Goal: Information Seeking & Learning: Learn about a topic

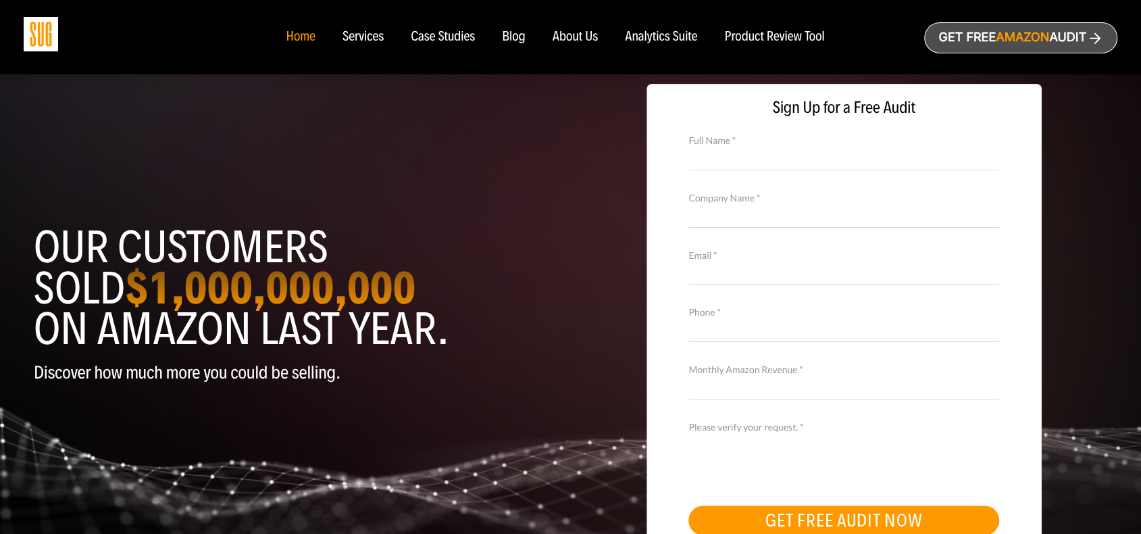
click at [38, 41] on img at bounding box center [41, 34] width 34 height 34
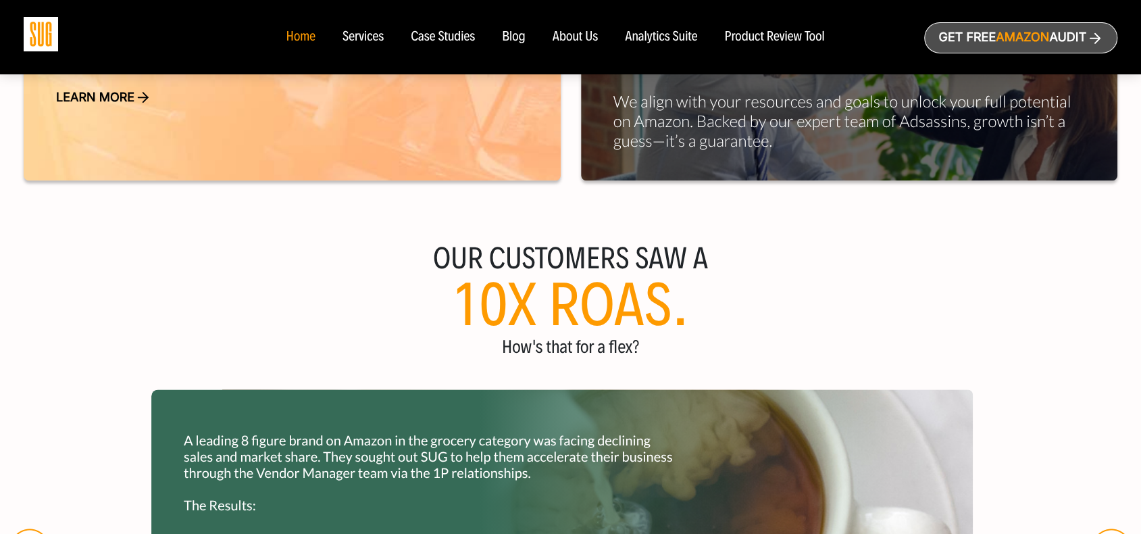
scroll to position [1149, 0]
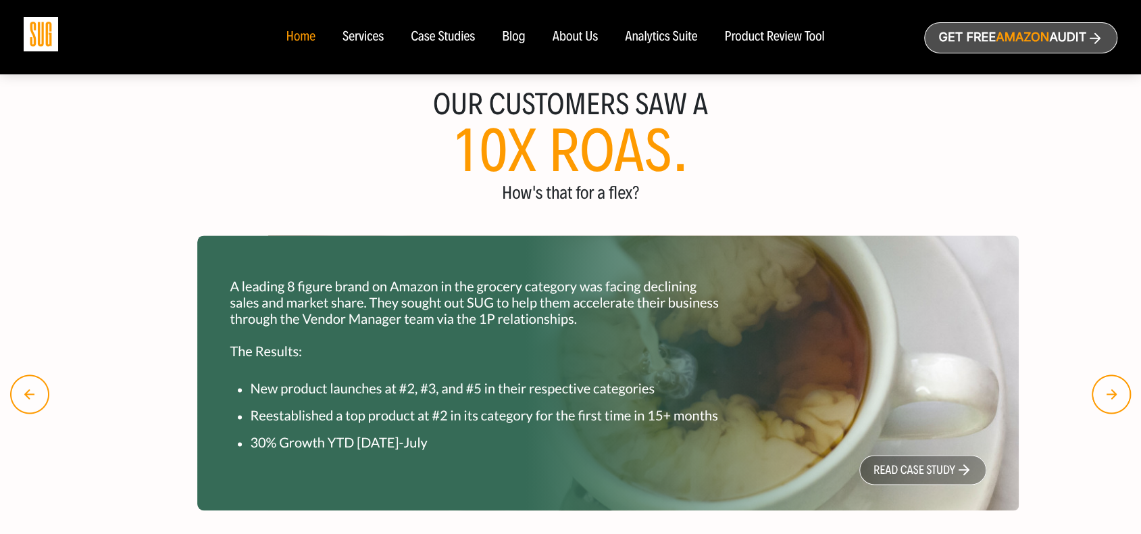
drag, startPoint x: 222, startPoint y: 284, endPoint x: 257, endPoint y: 293, distance: 36.4
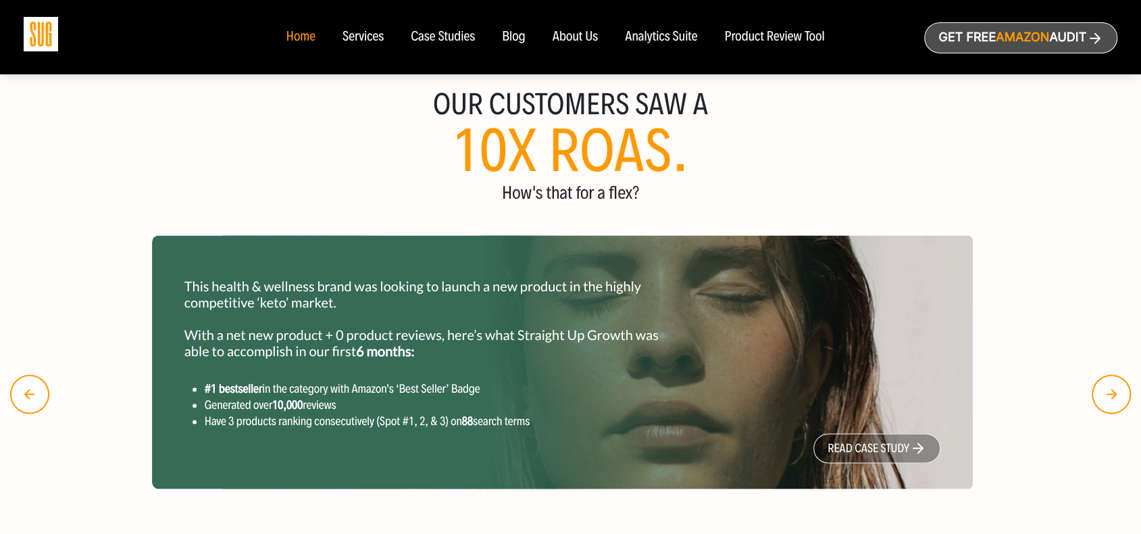
drag, startPoint x: 543, startPoint y: 307, endPoint x: 257, endPoint y: 289, distance: 286.5
click at [301, 296] on p "This health & wellness brand was looking to launch a new product in the highly …" at bounding box center [432, 318] width 497 height 81
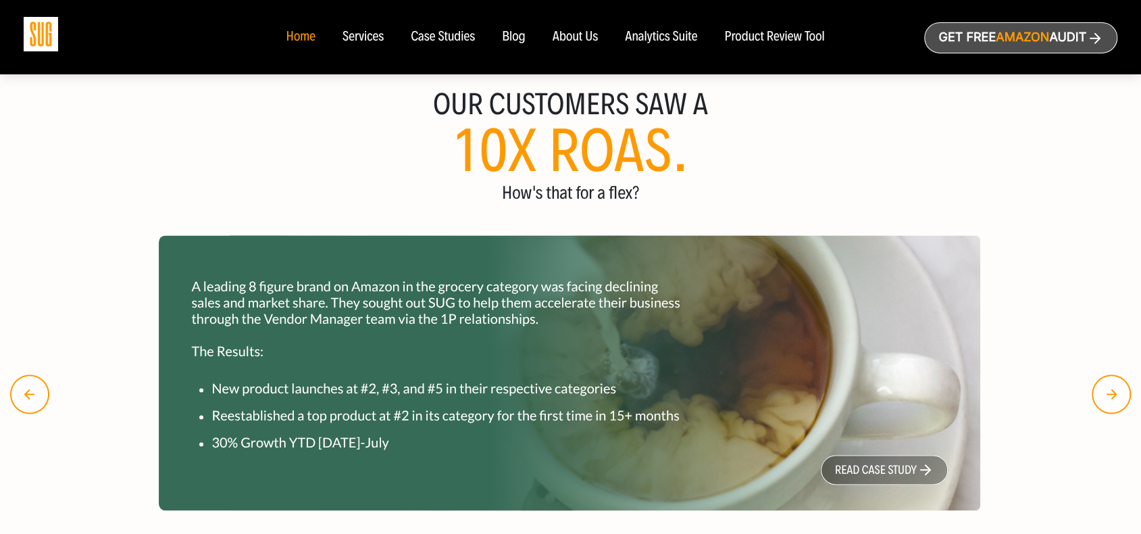
drag, startPoint x: 347, startPoint y: 305, endPoint x: 596, endPoint y: 294, distance: 249.6
click at [560, 295] on p "A leading 8 figure brand on Amazon in the grocery category was facing declining…" at bounding box center [439, 318] width 497 height 81
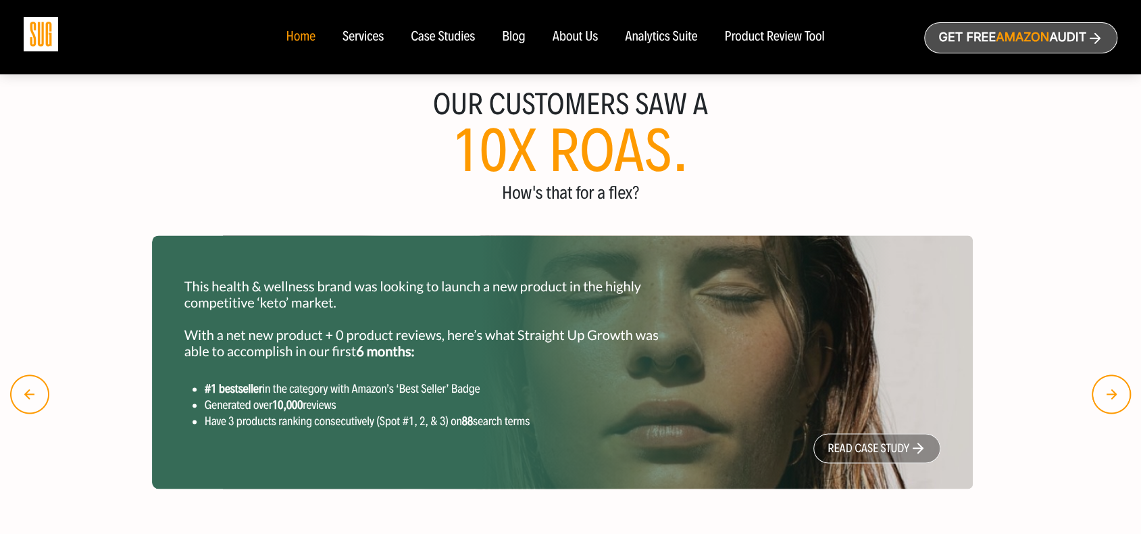
drag, startPoint x: 320, startPoint y: 307, endPoint x: 527, endPoint y: 306, distance: 206.8
click at [489, 307] on p "This health & wellness brand was looking to launch a new product in the highly …" at bounding box center [432, 318] width 497 height 81
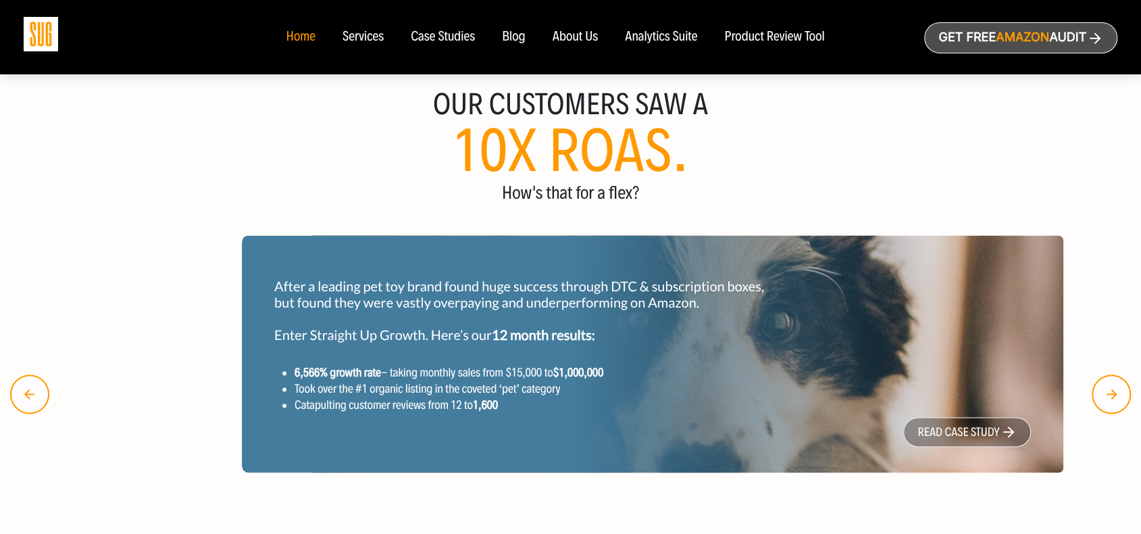
drag, startPoint x: 401, startPoint y: 311, endPoint x: 632, endPoint y: 314, distance: 231.2
click at [632, 314] on p "After a leading pet toy brand found huge success through DTC & subscription box…" at bounding box center [522, 310] width 497 height 65
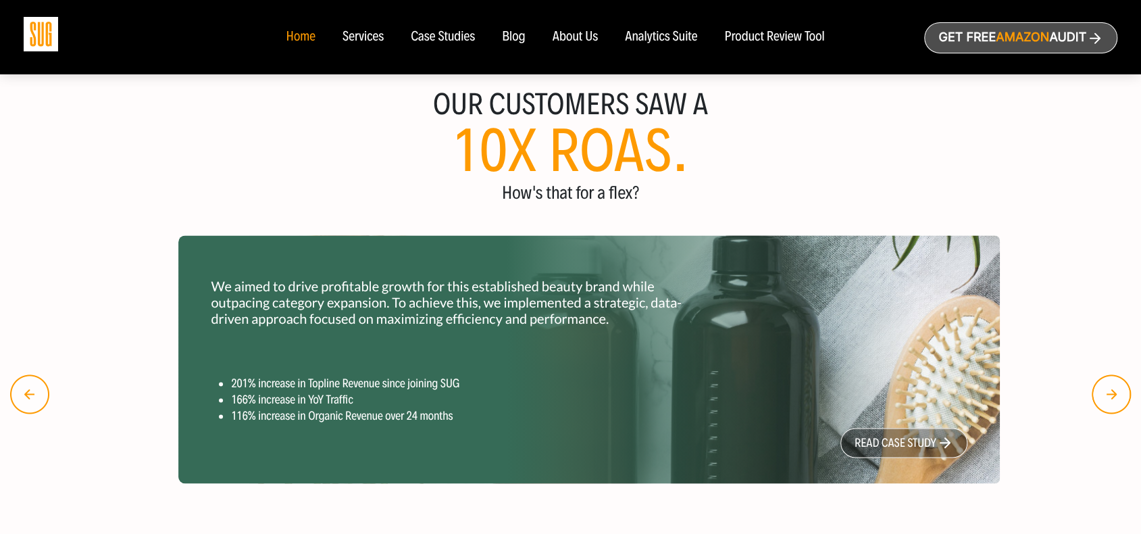
drag, startPoint x: 501, startPoint y: 312, endPoint x: 699, endPoint y: 309, distance: 197.4
click at [700, 308] on p "We aimed to drive profitable growth for this established beauty brand while out…" at bounding box center [459, 302] width 497 height 49
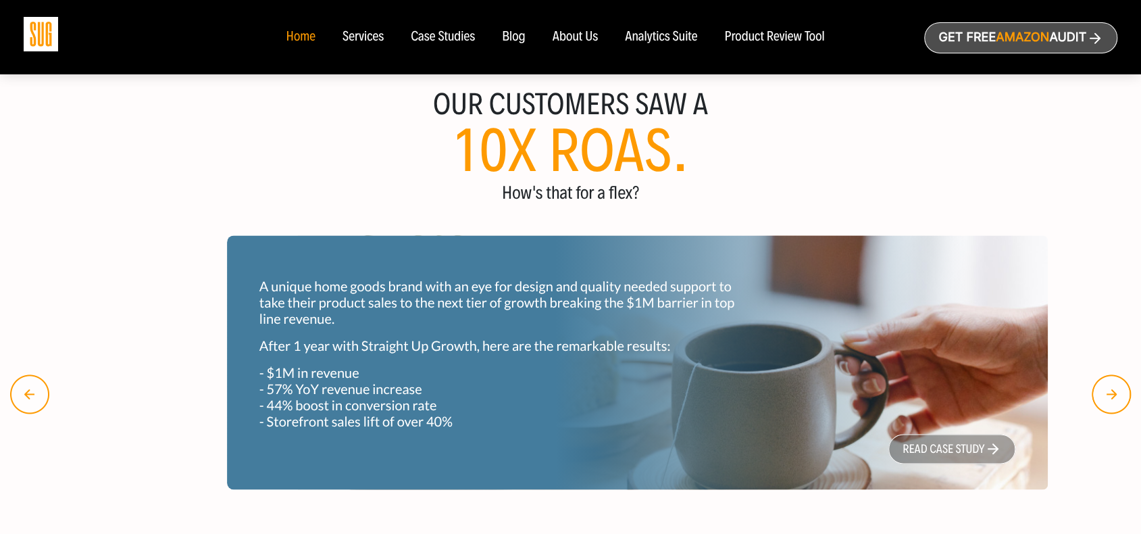
drag, startPoint x: 576, startPoint y: 309, endPoint x: 756, endPoint y: 310, distance: 180.4
click at [724, 308] on p "A unique home goods brand with an eye for design and quality needed support to …" at bounding box center [508, 302] width 497 height 49
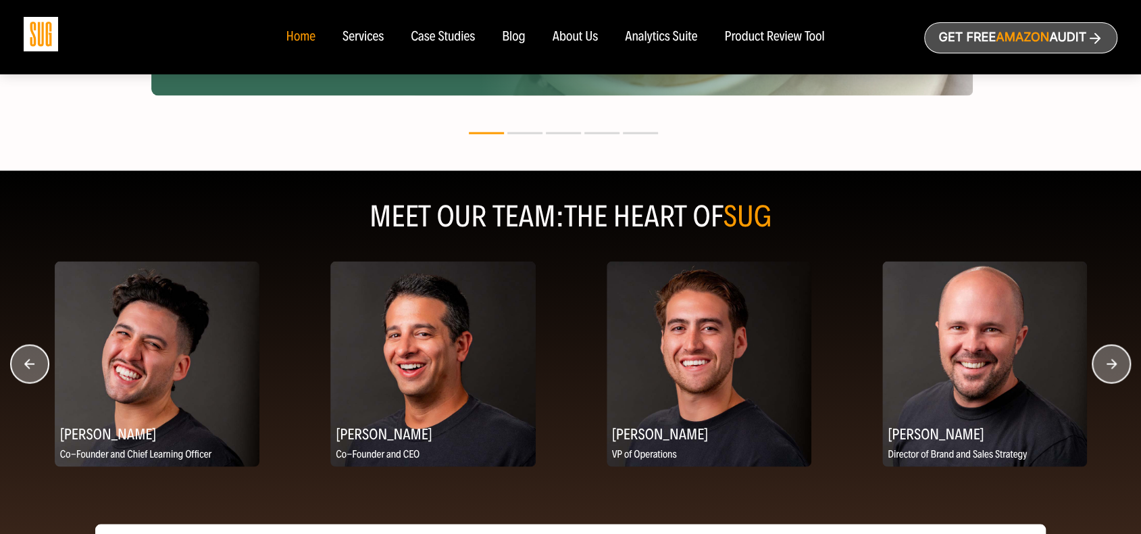
scroll to position [1554, 0]
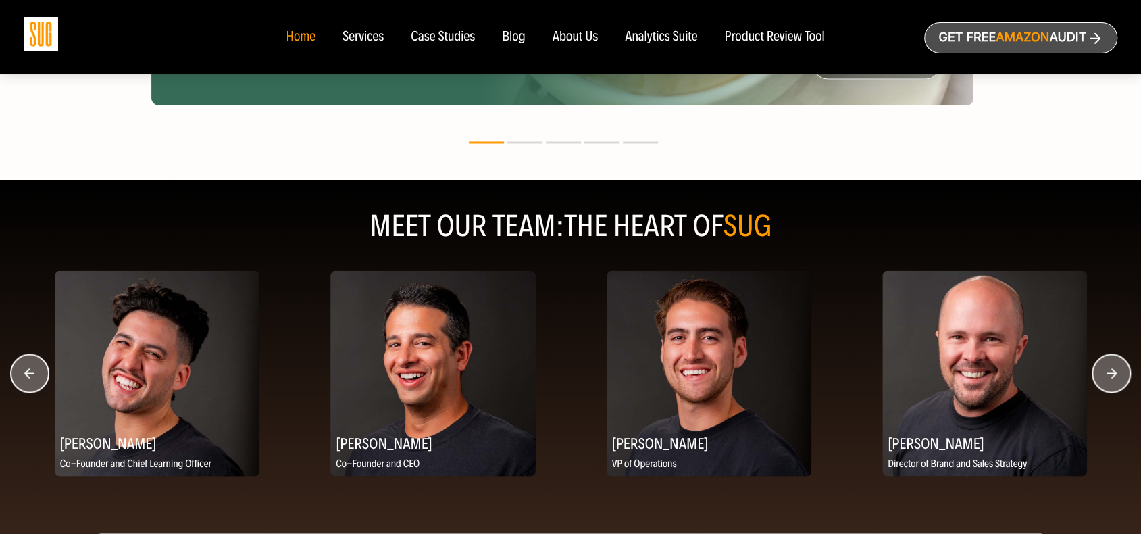
click at [1114, 368] on icon "button" at bounding box center [1112, 373] width 10 height 10
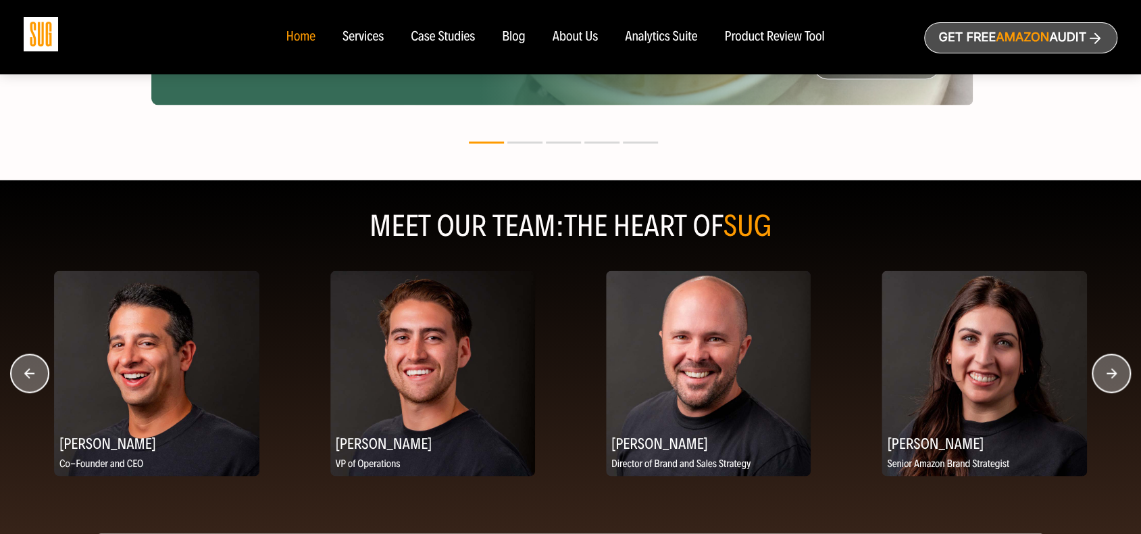
click at [1114, 368] on icon "button" at bounding box center [1112, 373] width 10 height 10
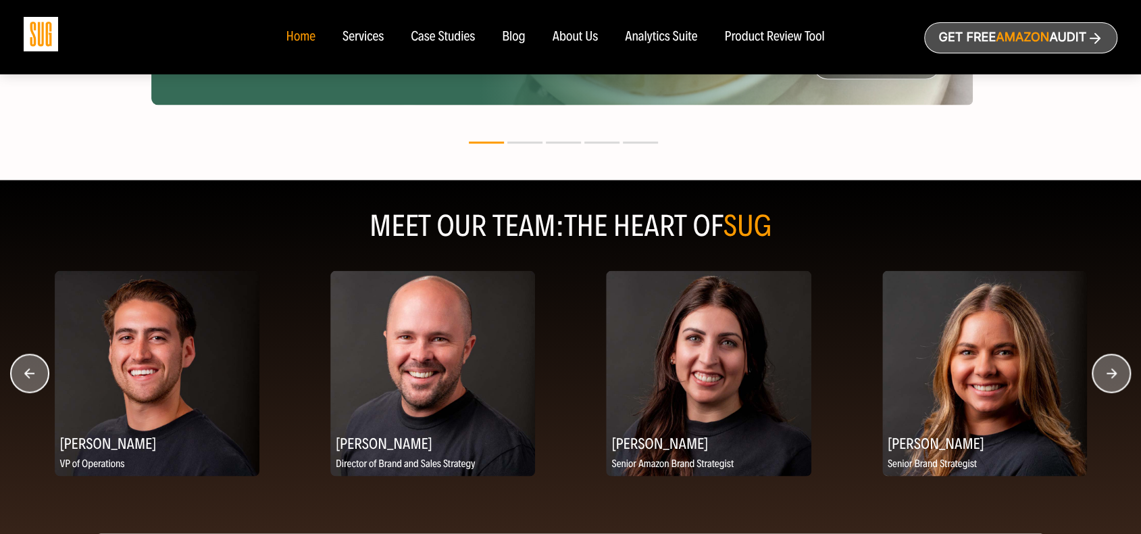
click at [1114, 368] on icon "button" at bounding box center [1112, 373] width 10 height 10
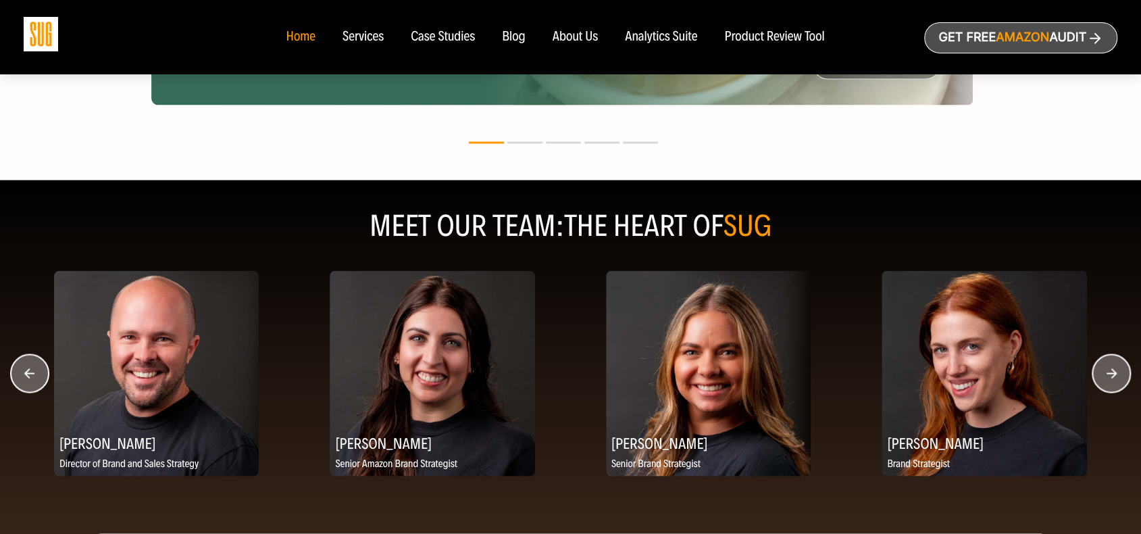
click at [1114, 368] on icon "button" at bounding box center [1112, 373] width 10 height 10
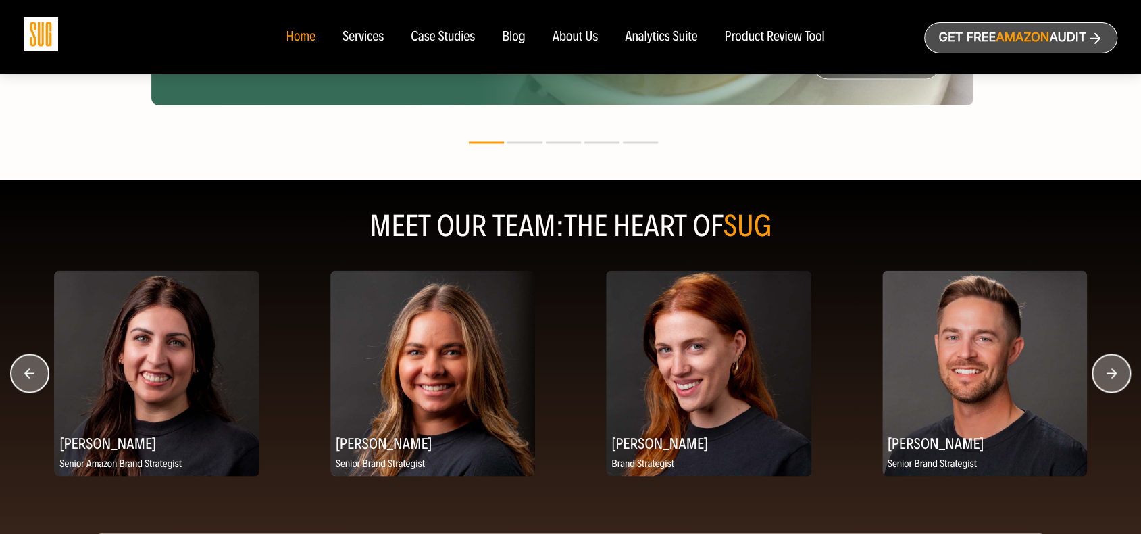
click at [1114, 368] on icon "button" at bounding box center [1112, 373] width 10 height 10
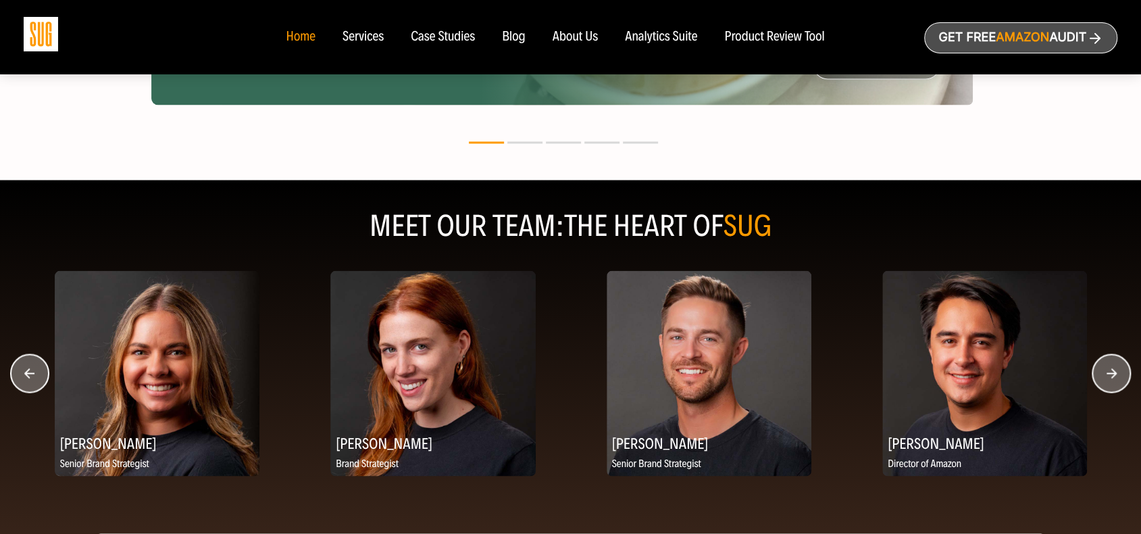
click at [1114, 368] on icon "button" at bounding box center [1112, 373] width 10 height 10
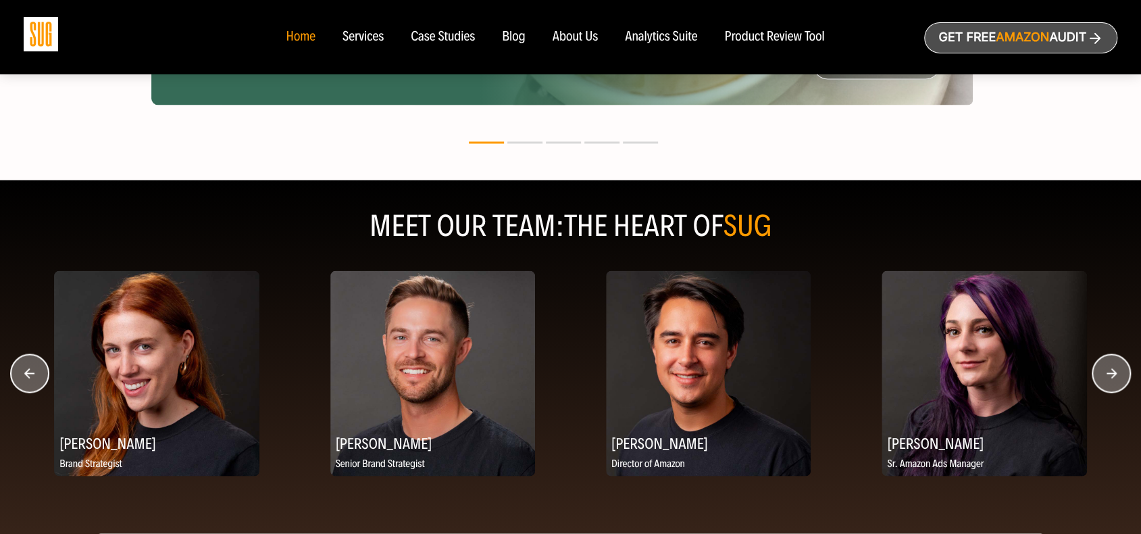
click at [1114, 368] on icon "button" at bounding box center [1112, 373] width 10 height 10
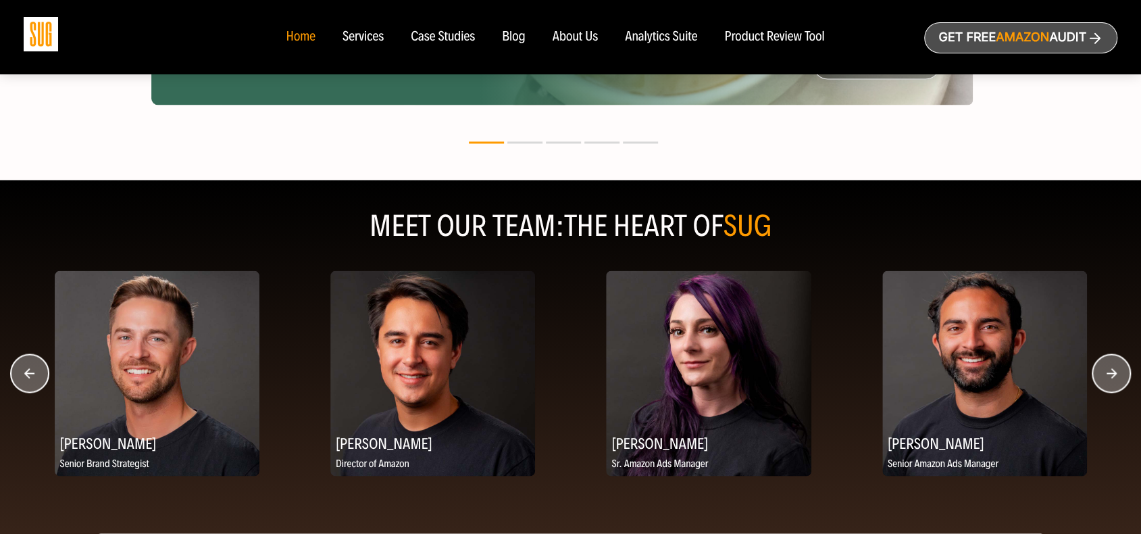
click at [1114, 368] on icon "button" at bounding box center [1112, 373] width 10 height 10
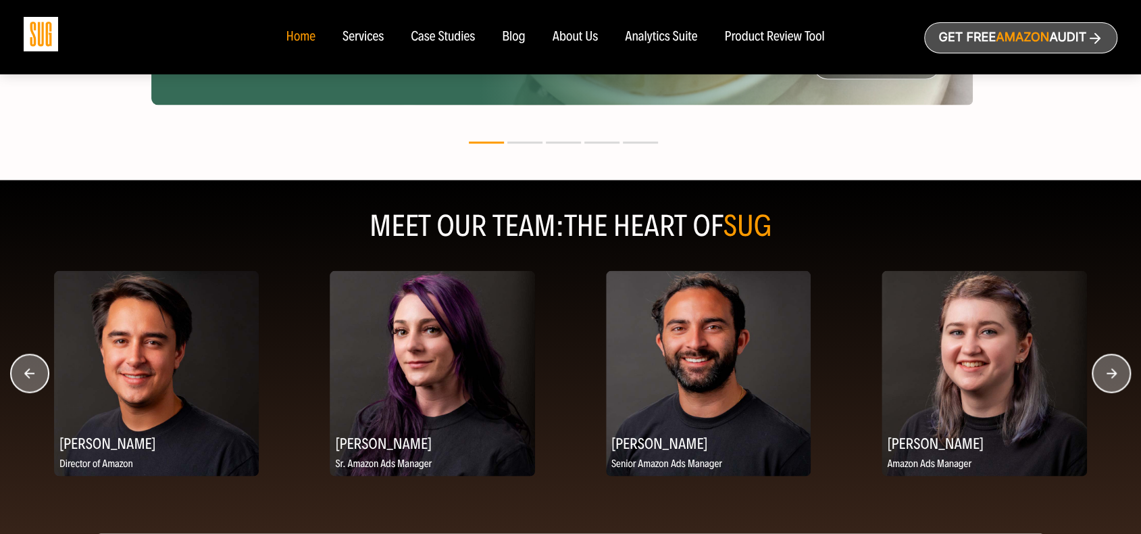
click at [1114, 368] on icon "button" at bounding box center [1112, 373] width 10 height 10
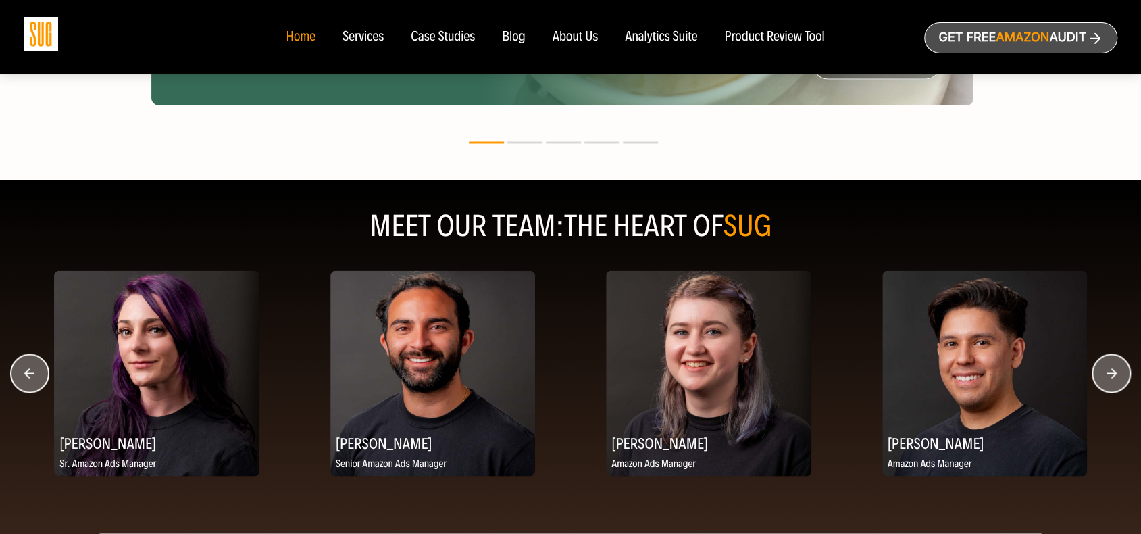
click at [1114, 368] on icon "button" at bounding box center [1112, 373] width 10 height 10
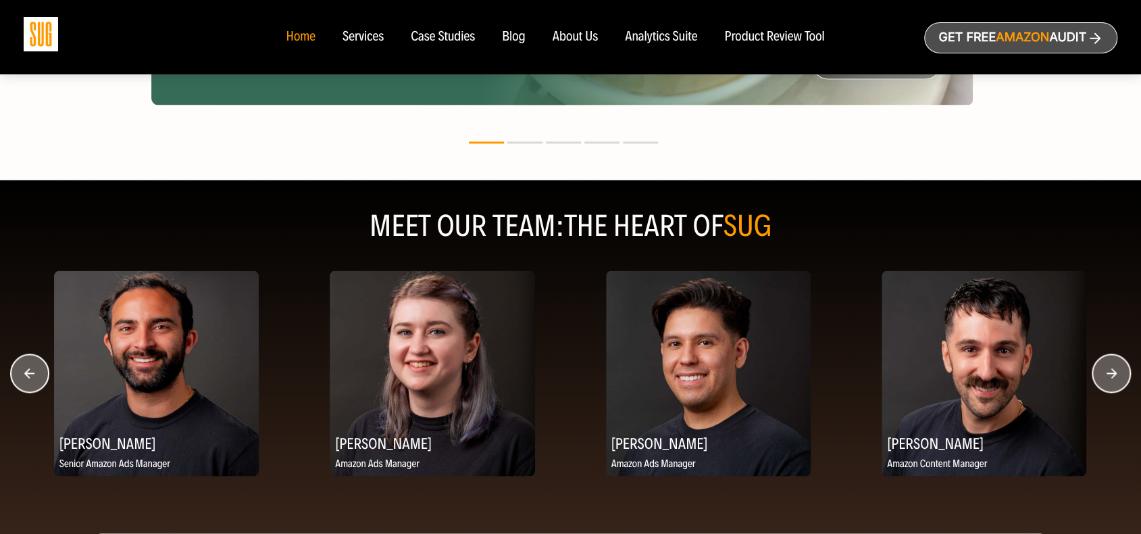
click at [1114, 368] on icon "button" at bounding box center [1112, 373] width 10 height 10
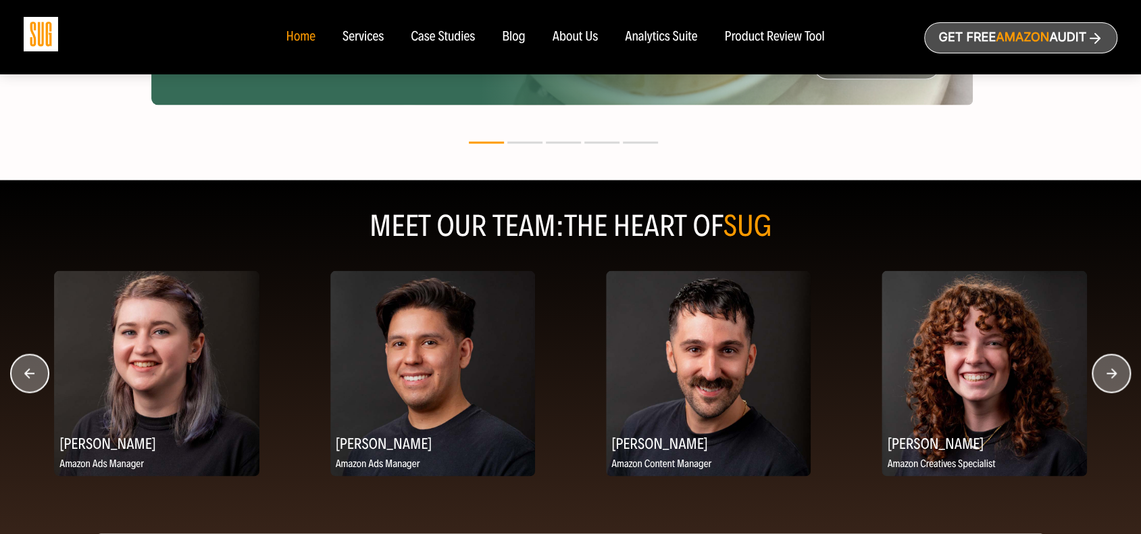
click at [1114, 368] on icon "button" at bounding box center [1112, 373] width 10 height 10
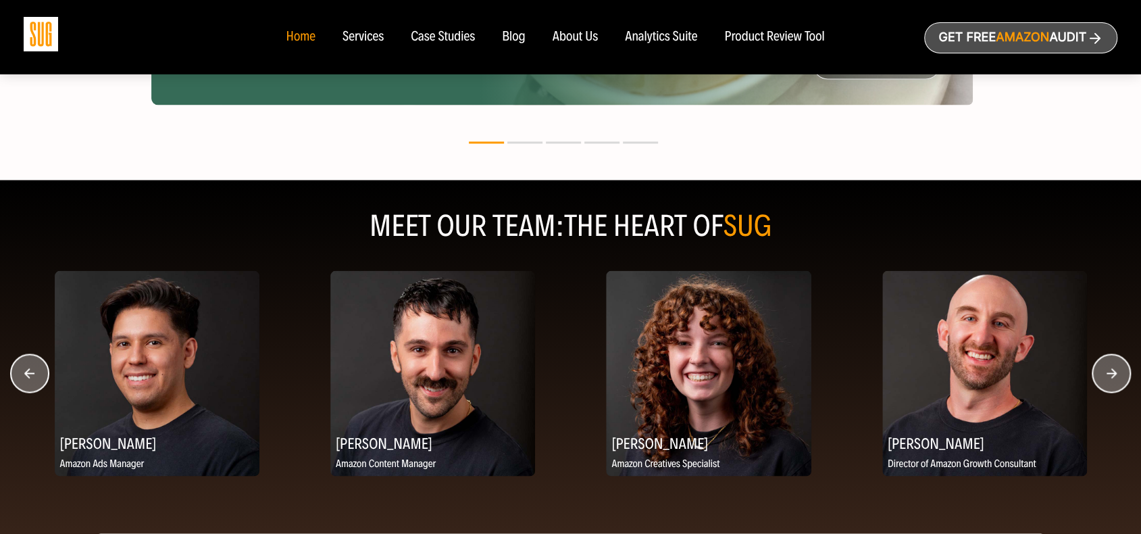
click at [1114, 368] on icon "button" at bounding box center [1112, 373] width 10 height 10
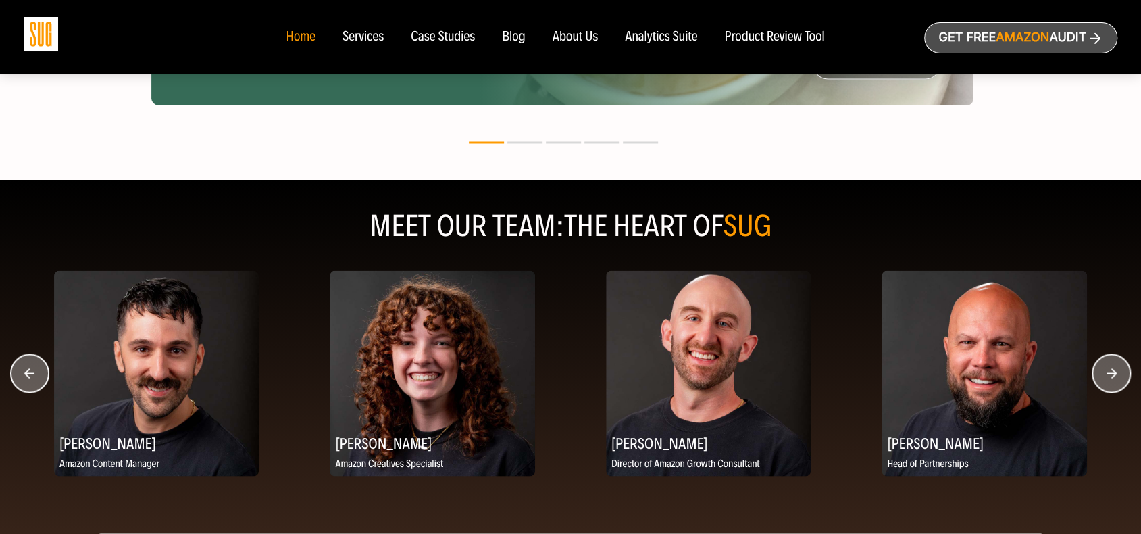
click at [1123, 373] on circle "button" at bounding box center [1112, 373] width 38 height 38
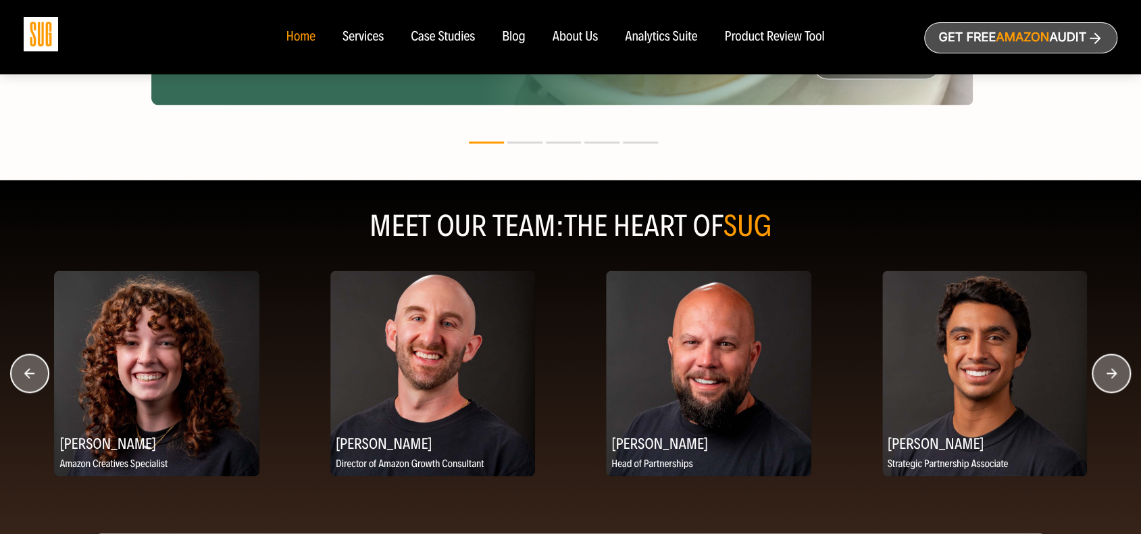
click at [1123, 373] on circle "button" at bounding box center [1112, 373] width 38 height 38
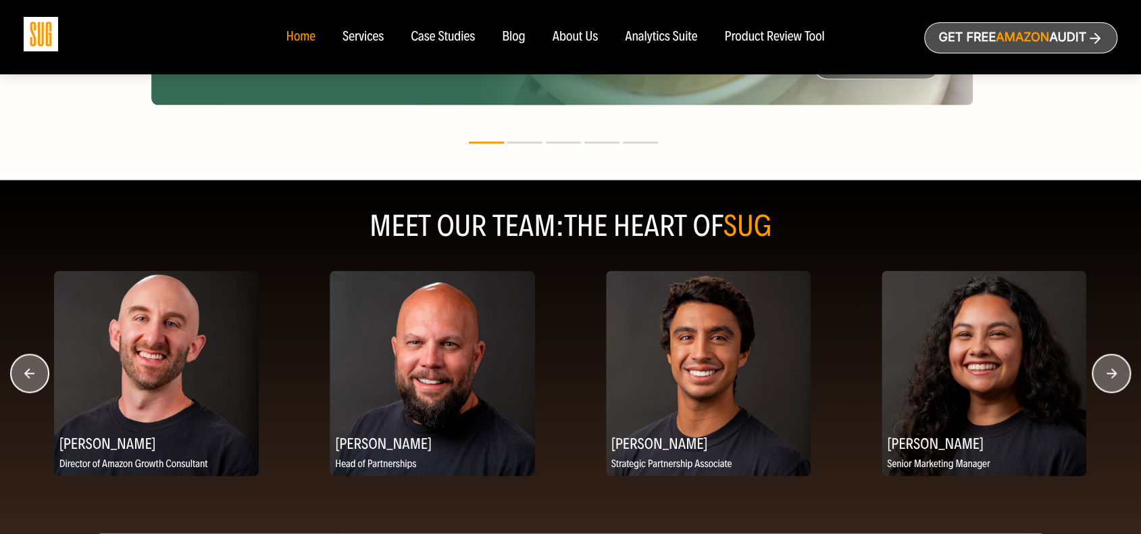
click at [1123, 373] on circle "button" at bounding box center [1112, 373] width 38 height 38
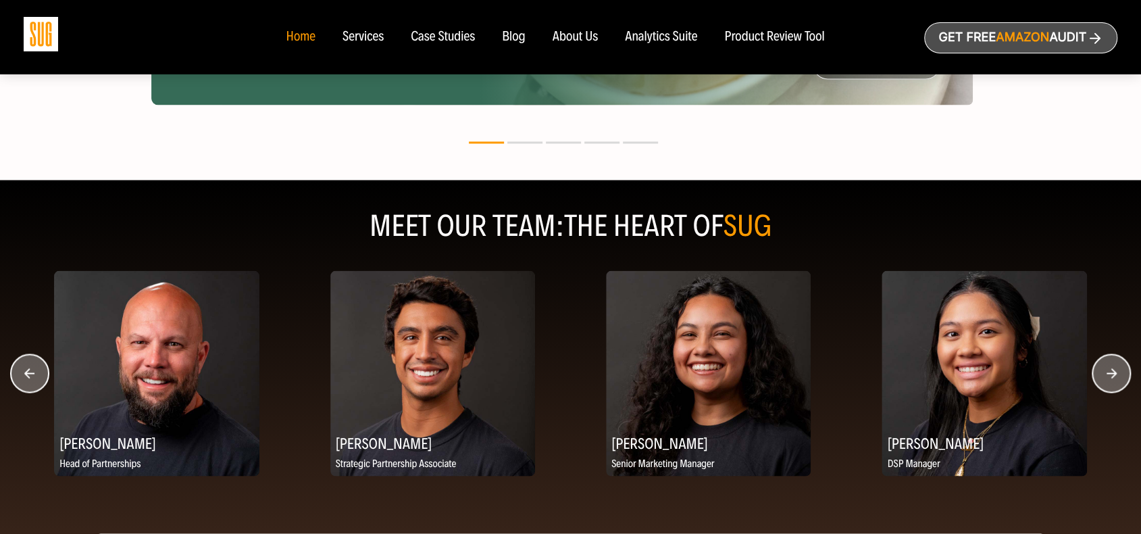
click at [1123, 373] on circle "button" at bounding box center [1112, 373] width 38 height 38
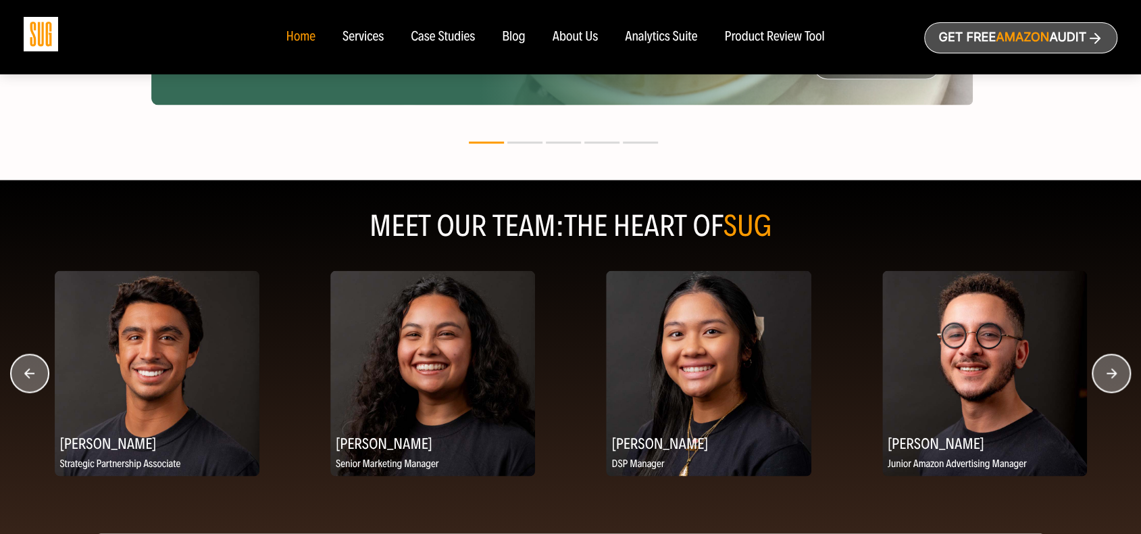
click at [1123, 373] on circle "button" at bounding box center [1112, 373] width 38 height 38
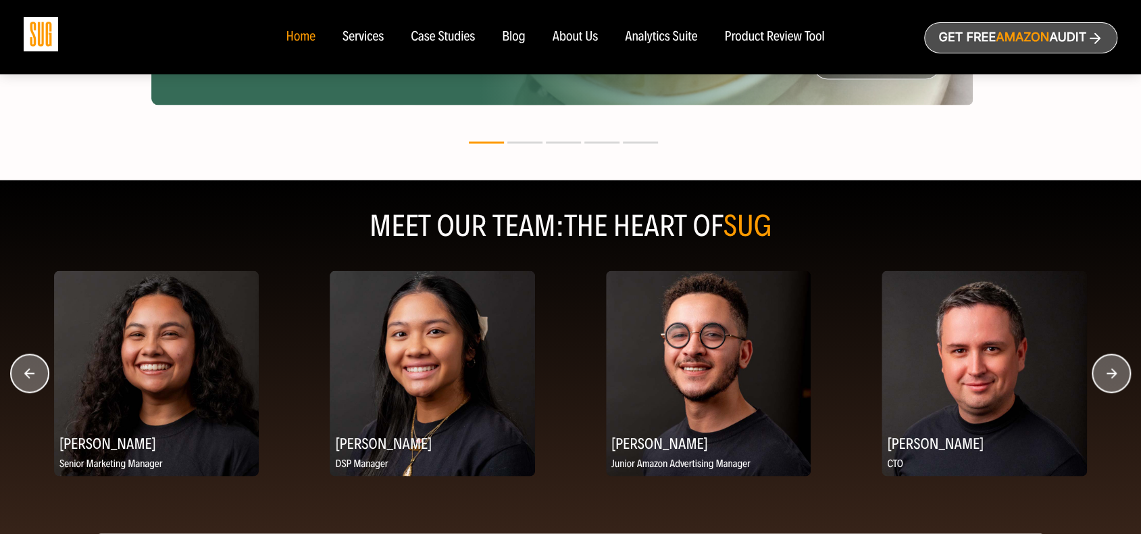
click at [1123, 373] on circle "button" at bounding box center [1112, 373] width 38 height 38
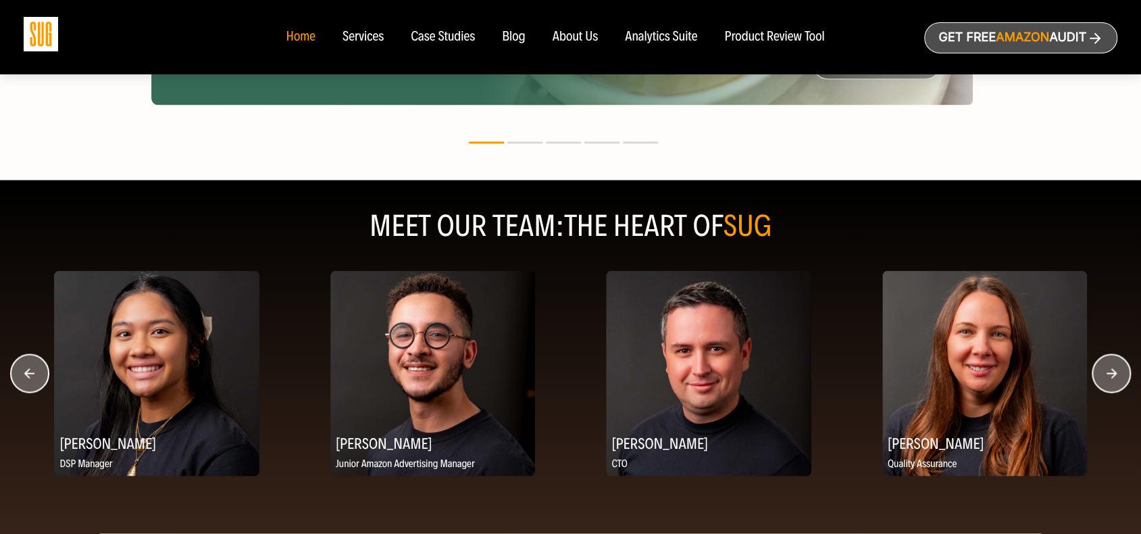
click at [1112, 376] on circle "button" at bounding box center [1112, 373] width 38 height 38
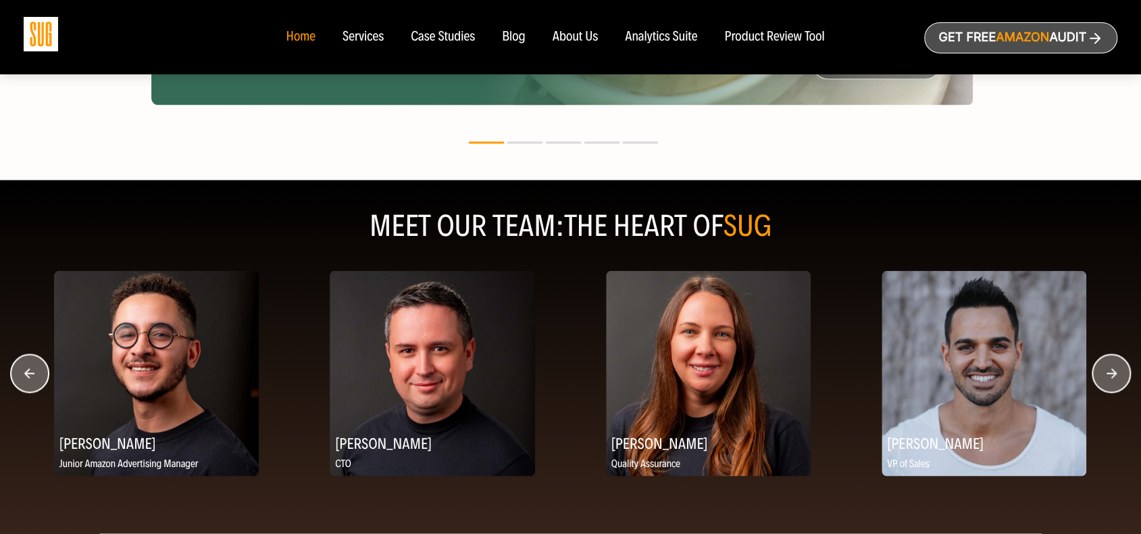
click at [1112, 376] on circle "button" at bounding box center [1112, 373] width 38 height 38
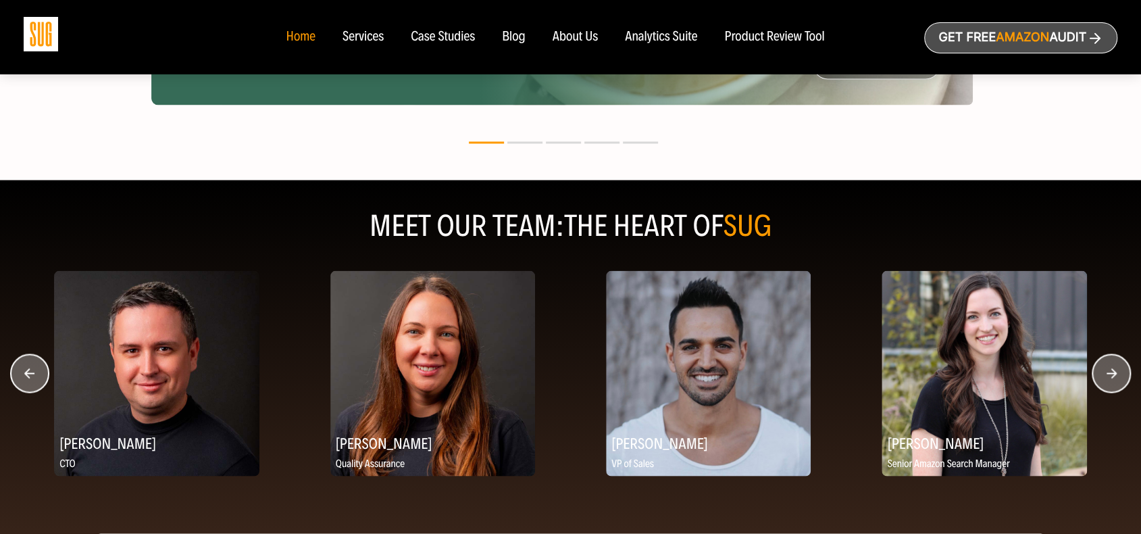
click at [1112, 376] on circle "button" at bounding box center [1112, 373] width 38 height 38
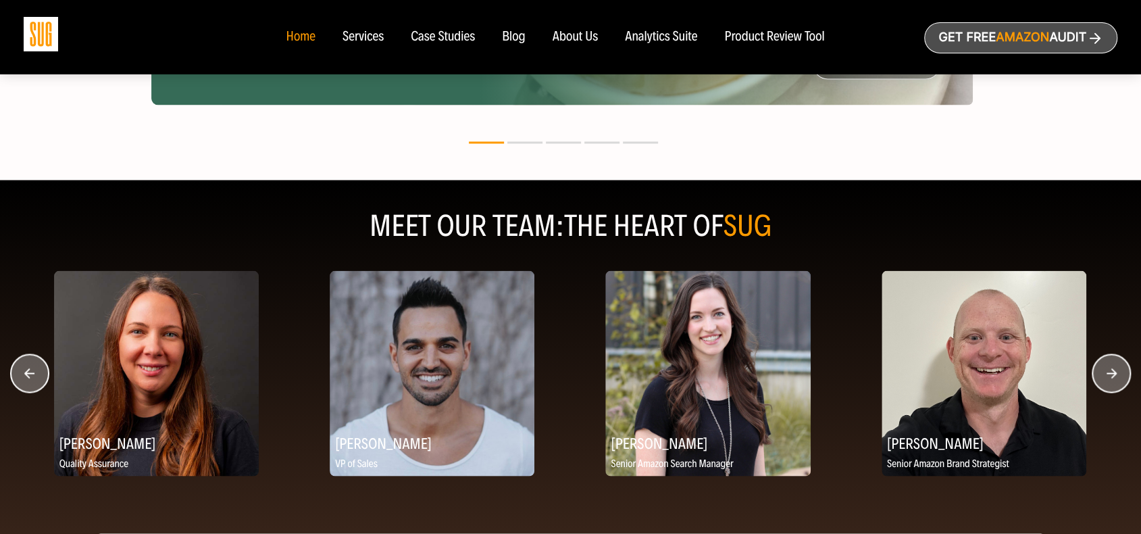
click at [1112, 376] on circle "button" at bounding box center [1112, 373] width 38 height 38
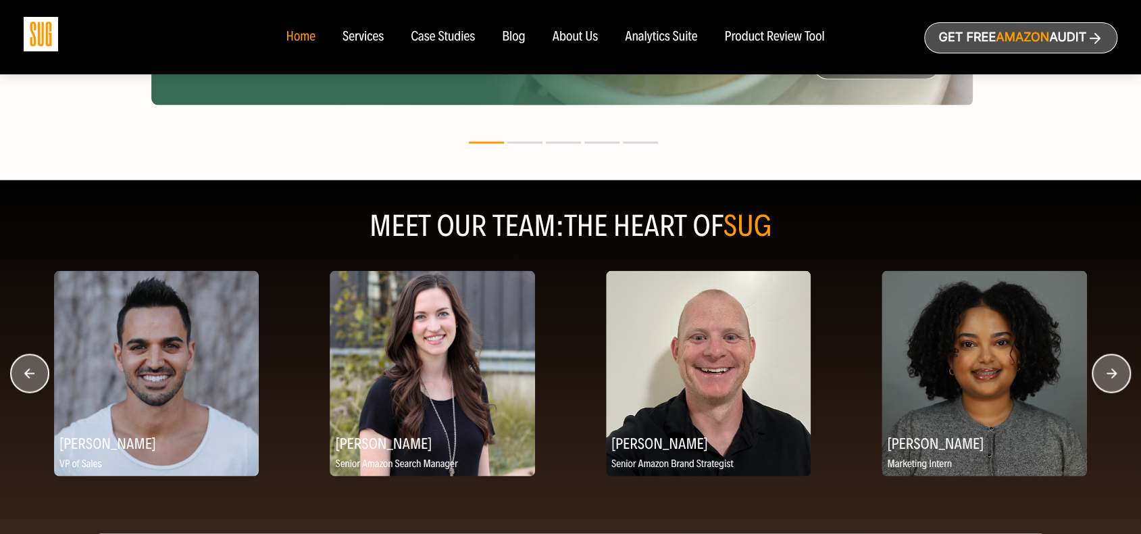
click at [1112, 376] on circle "button" at bounding box center [1112, 373] width 38 height 38
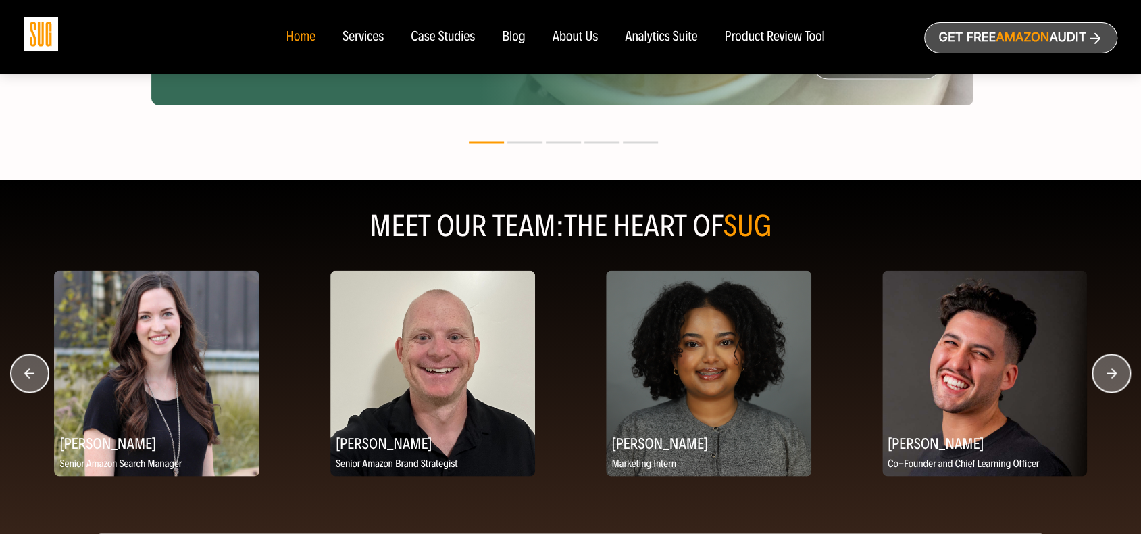
click at [1112, 376] on circle "button" at bounding box center [1112, 373] width 38 height 38
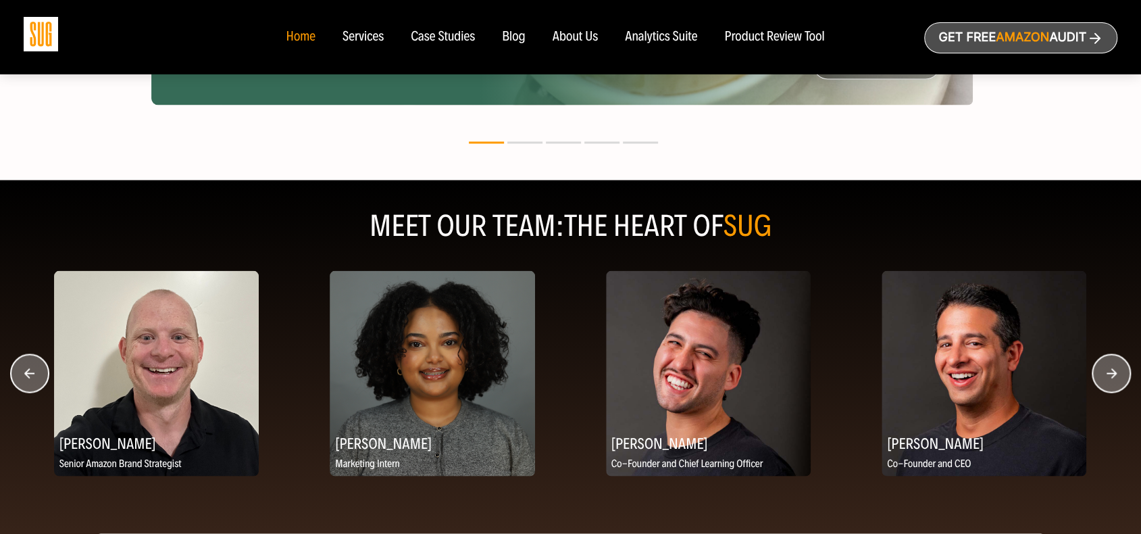
click at [1112, 376] on circle "button" at bounding box center [1112, 373] width 38 height 38
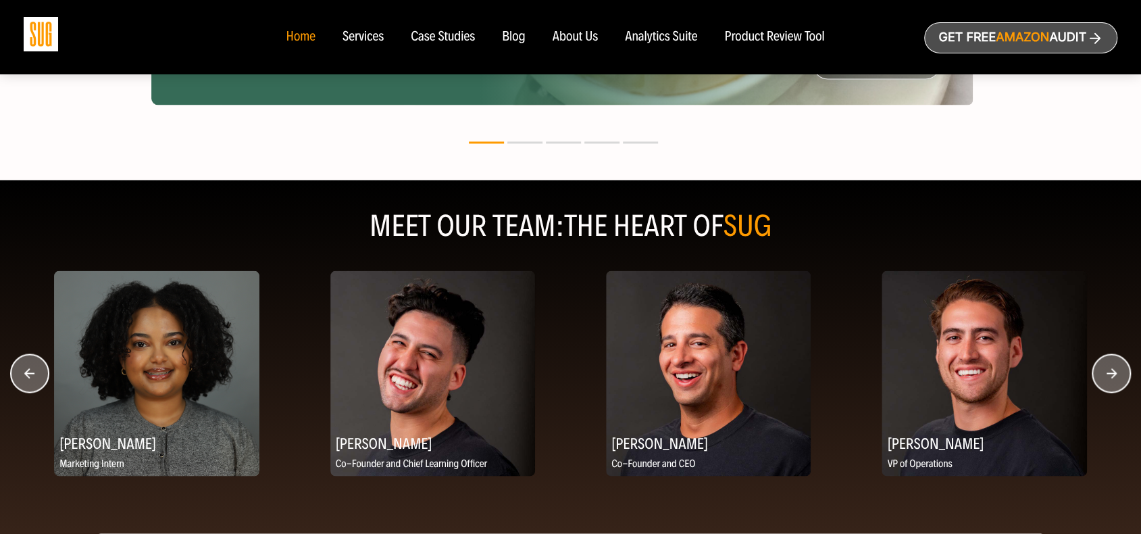
click at [1112, 376] on circle "button" at bounding box center [1112, 373] width 38 height 38
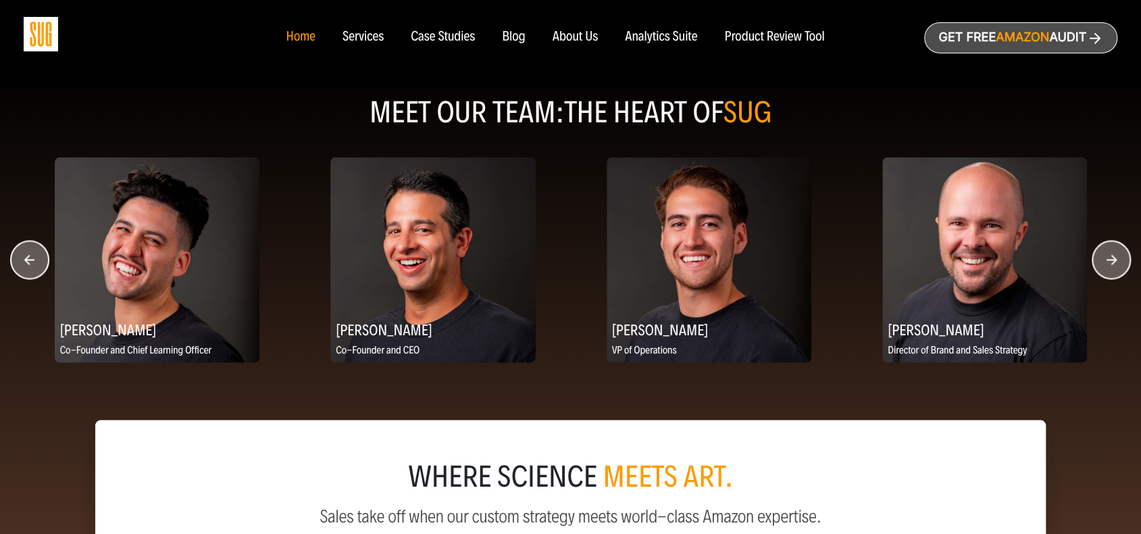
scroll to position [1960, 0]
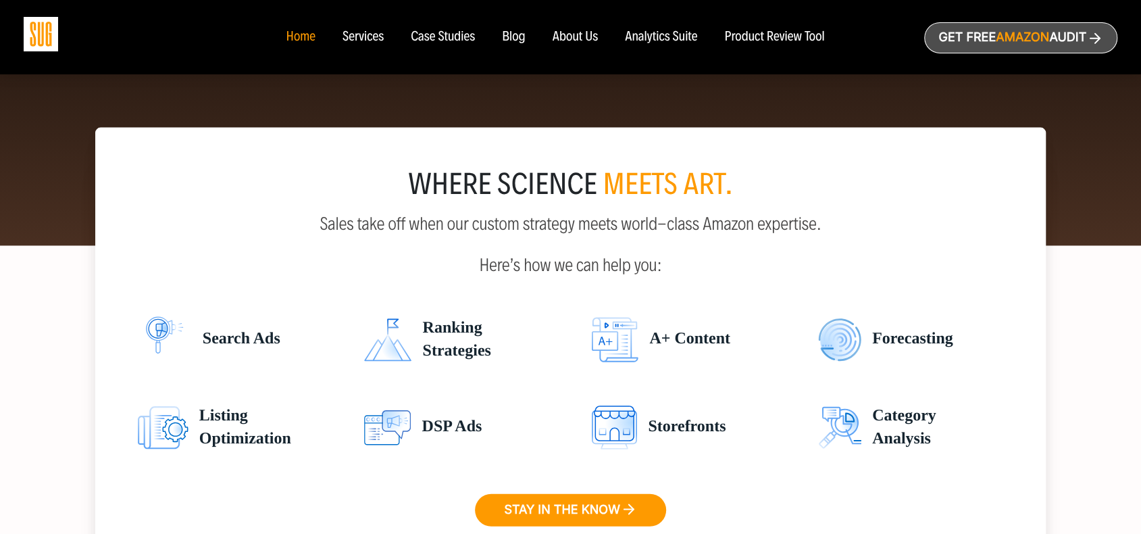
drag, startPoint x: 412, startPoint y: 180, endPoint x: 952, endPoint y: 435, distance: 596.8
click at [950, 435] on div "where science meets art. Sales take off when our custom strategy meets world-cl…" at bounding box center [571, 351] width 952 height 447
click at [952, 435] on li "Category Analysis" at bounding box center [910, 428] width 204 height 68
drag, startPoint x: 952, startPoint y: 435, endPoint x: 411, endPoint y: 173, distance: 601.5
click at [411, 173] on div "where science meets art. Sales take off when our custom strategy meets world-cl…" at bounding box center [571, 351] width 952 height 447
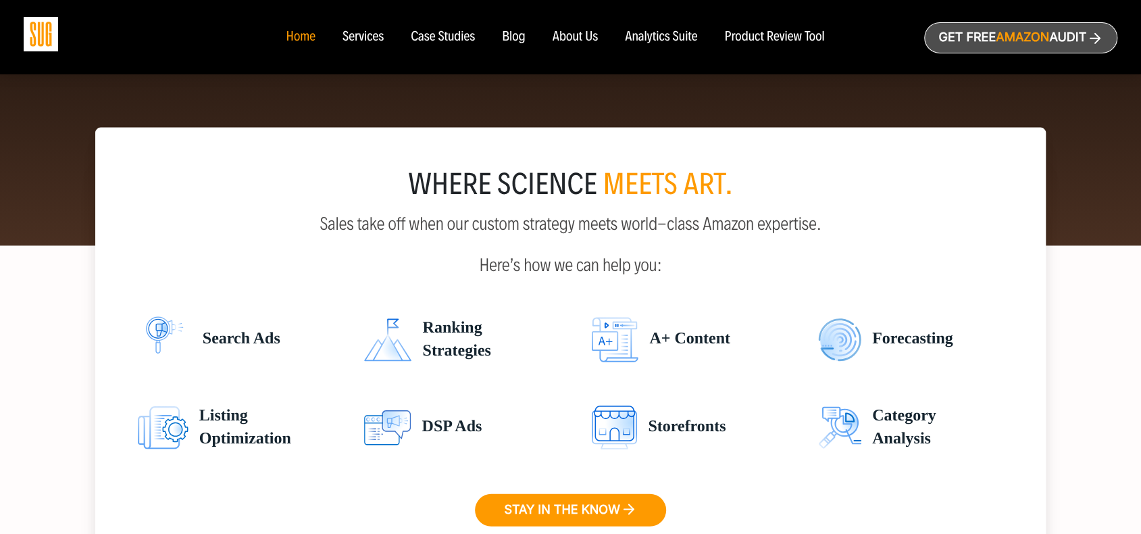
click at [411, 173] on div "where science meets art." at bounding box center [571, 184] width 887 height 27
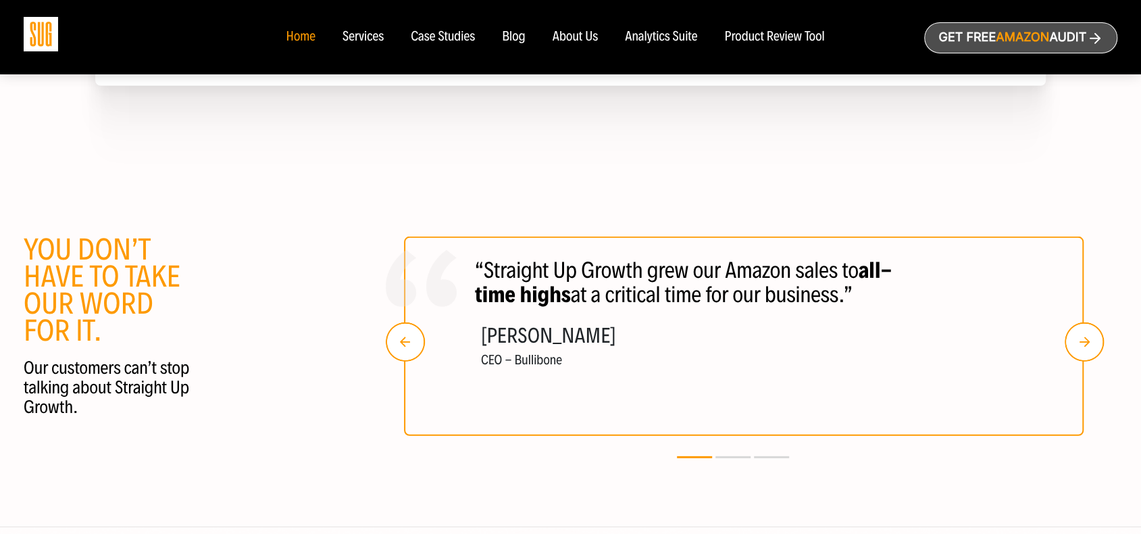
scroll to position [2501, 0]
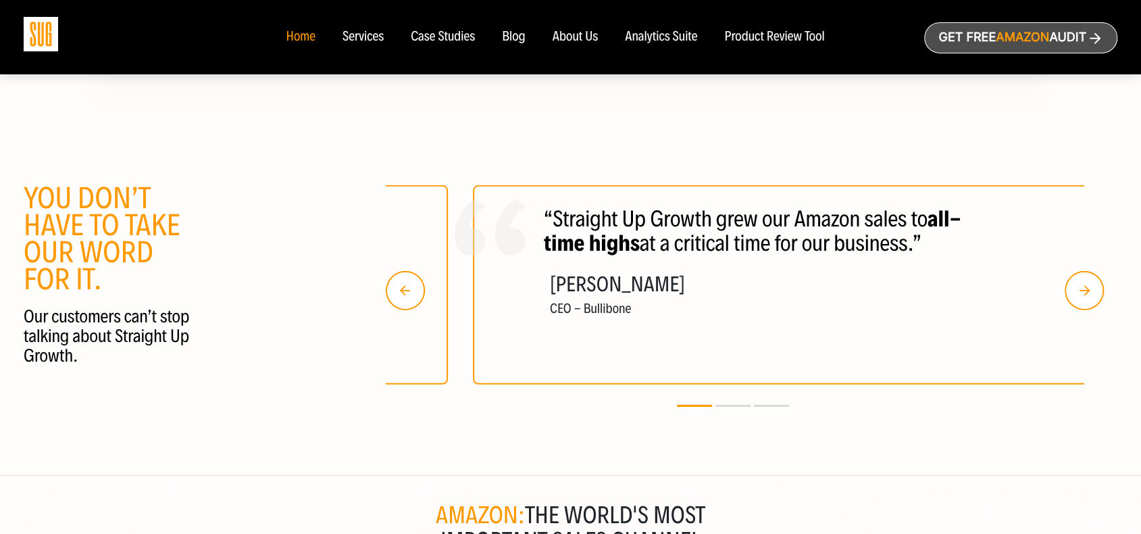
drag, startPoint x: 534, startPoint y: 226, endPoint x: 487, endPoint y: 239, distance: 48.2
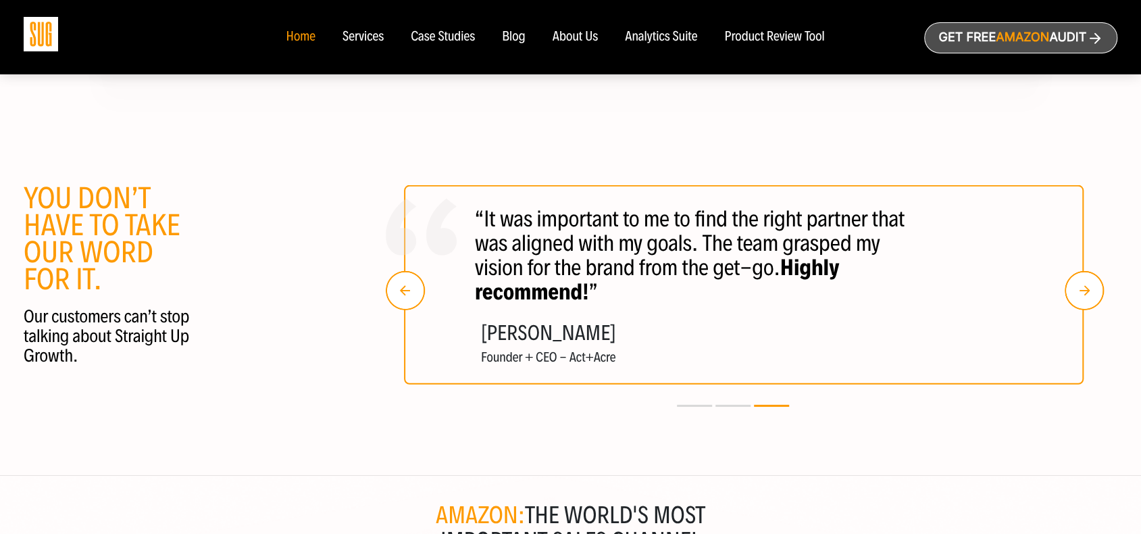
drag, startPoint x: 675, startPoint y: 253, endPoint x: 405, endPoint y: 233, distance: 270.4
click at [475, 239] on p "“It was important to me to find the right partner that was aligned with my goal…" at bounding box center [699, 255] width 449 height 97
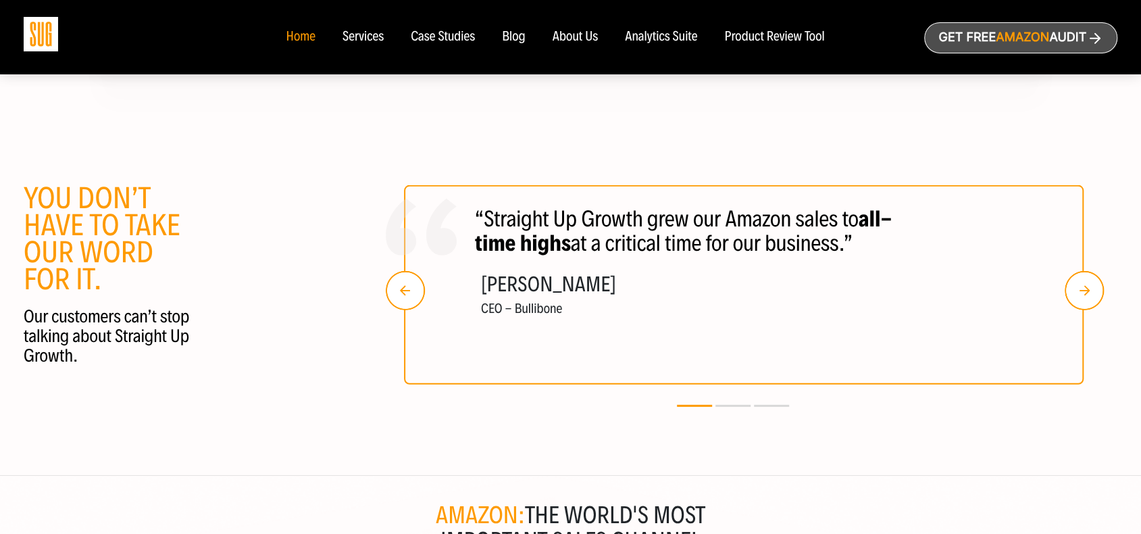
click at [1076, 287] on img "button" at bounding box center [1084, 290] width 39 height 39
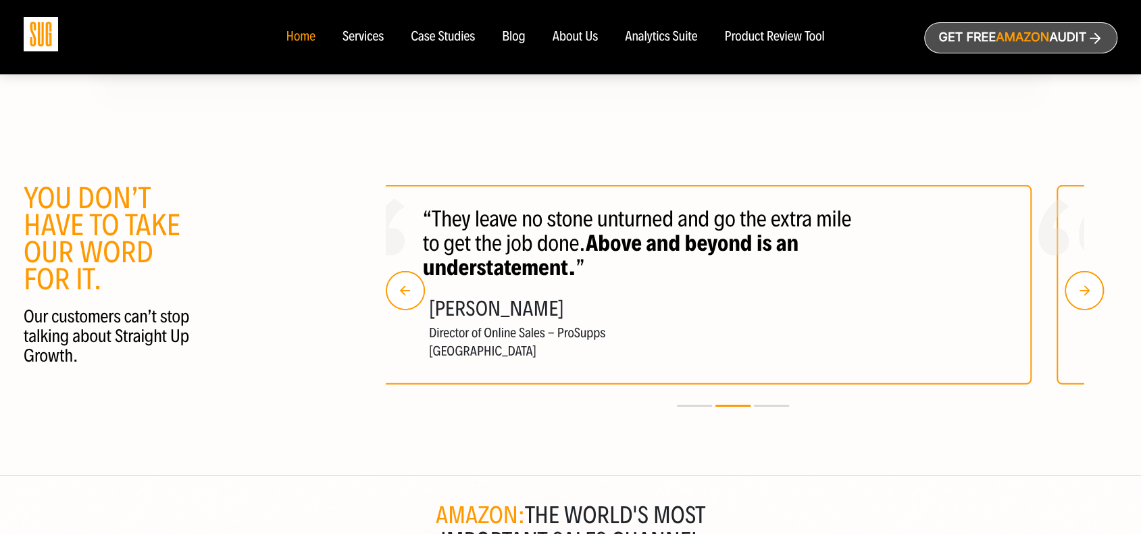
drag, startPoint x: 932, startPoint y: 314, endPoint x: 703, endPoint y: 309, distance: 229.2
click at [727, 312] on div "“They leave no stone unturned and go the extra mile to get the job done. Above …" at bounding box center [692, 284] width 680 height 199
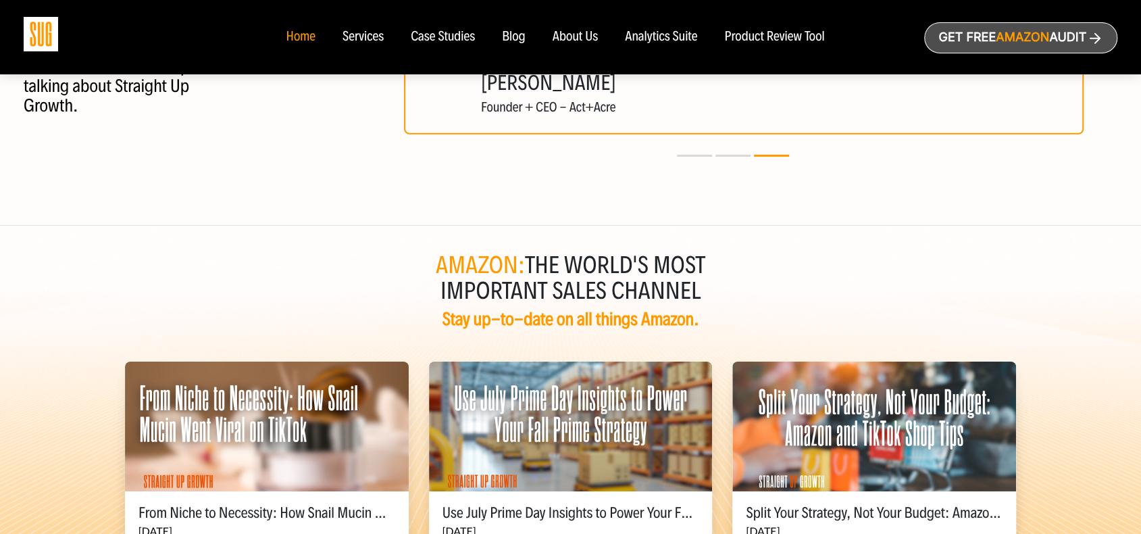
scroll to position [2771, 0]
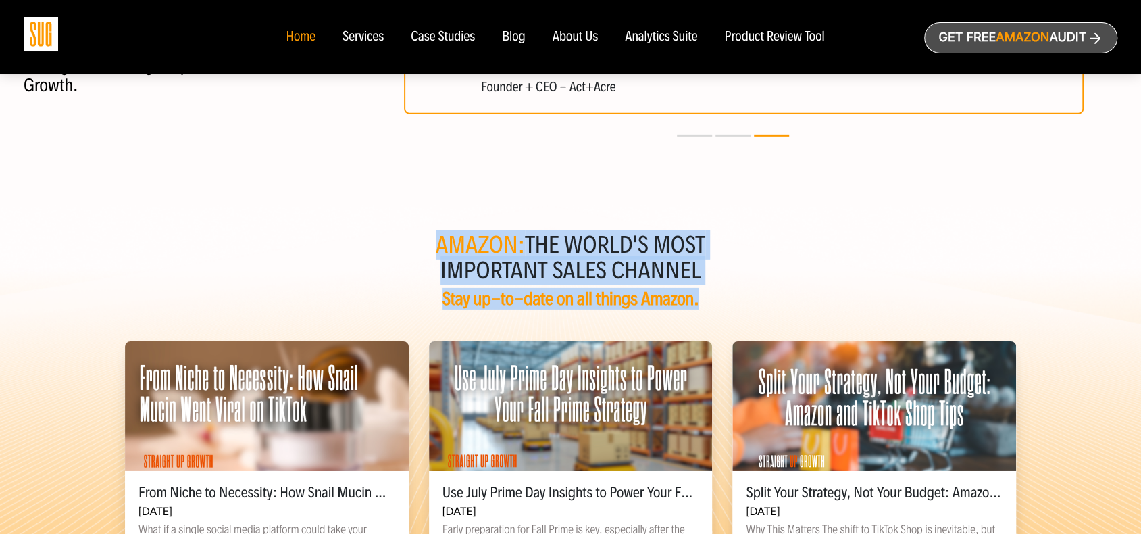
drag, startPoint x: 558, startPoint y: 244, endPoint x: 750, endPoint y: 300, distance: 200.0
click at [726, 307] on div "Amazon: the world's most important sales channel Stay up-to-date on all things …" at bounding box center [570, 462] width 1141 height 514
click at [752, 299] on div "Stay up-to-date on all things Amazon." at bounding box center [570, 299] width 1141 height 20
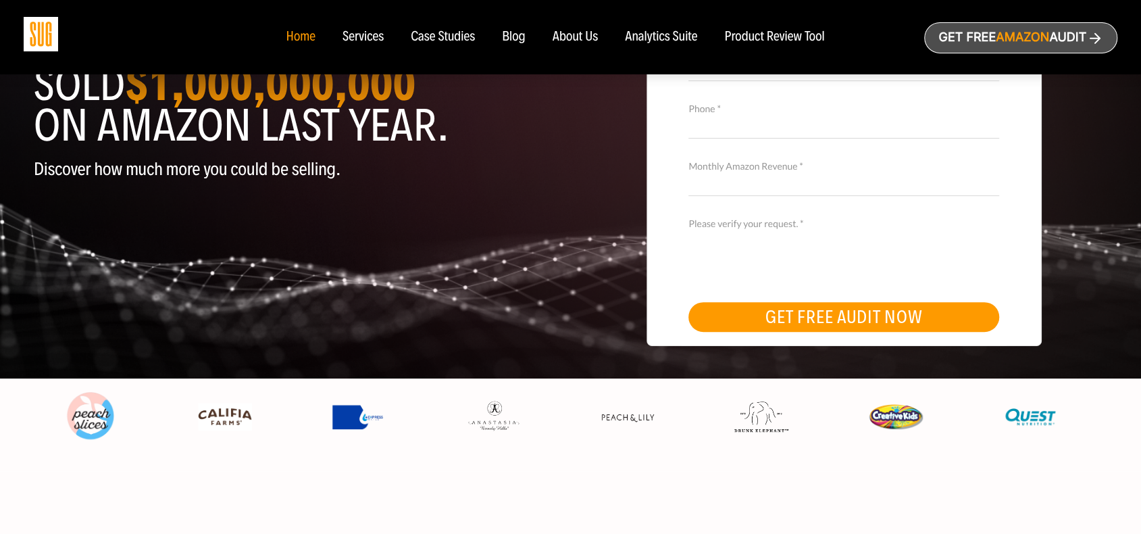
scroll to position [0, 0]
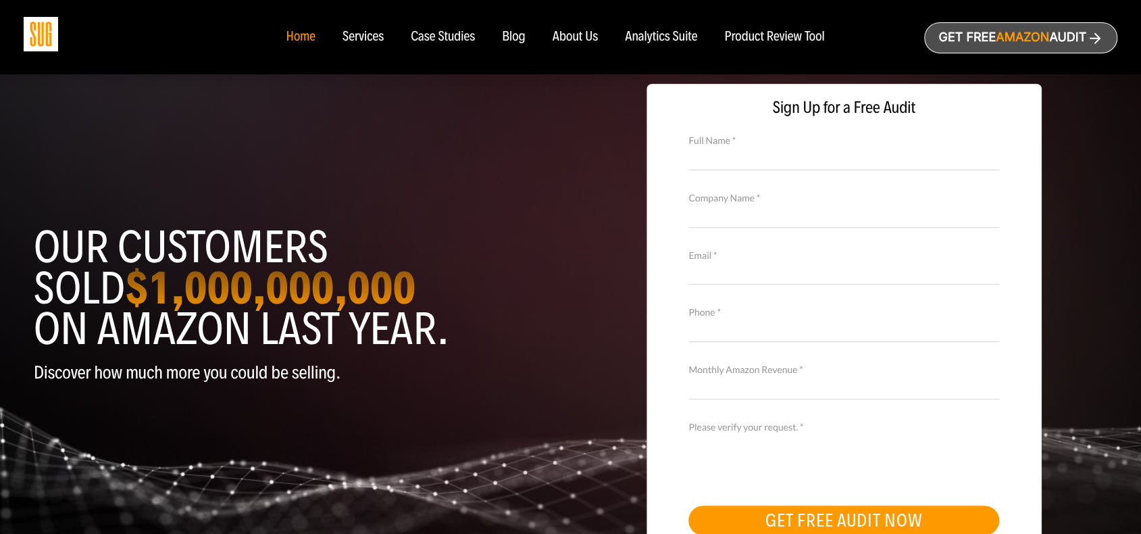
drag, startPoint x: 603, startPoint y: 35, endPoint x: 580, endPoint y: 35, distance: 23.0
click at [600, 35] on ul "Home Services Case Studies" at bounding box center [555, 37] width 566 height 15
click at [579, 36] on div "About Us" at bounding box center [576, 37] width 46 height 15
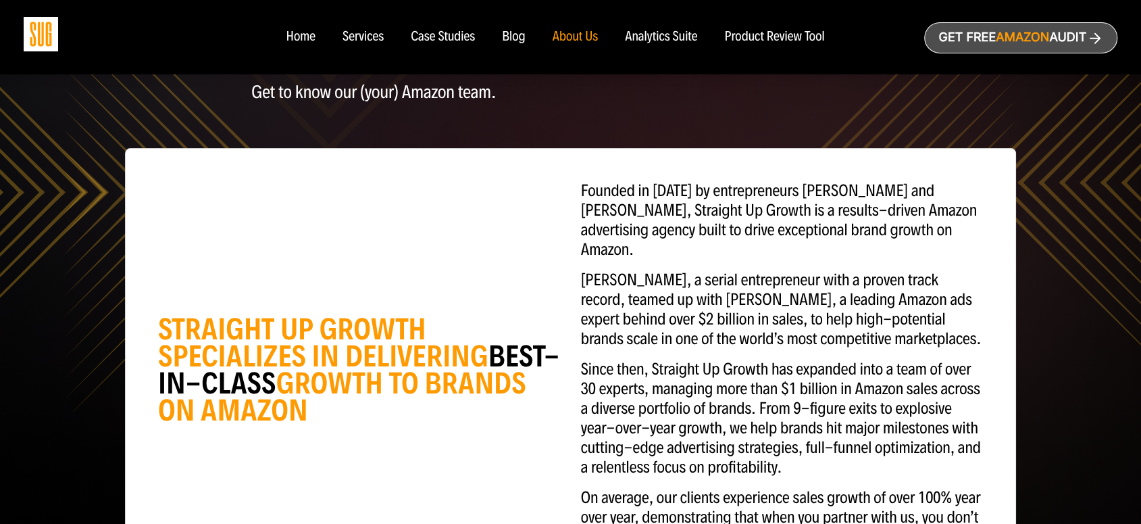
scroll to position [135, 0]
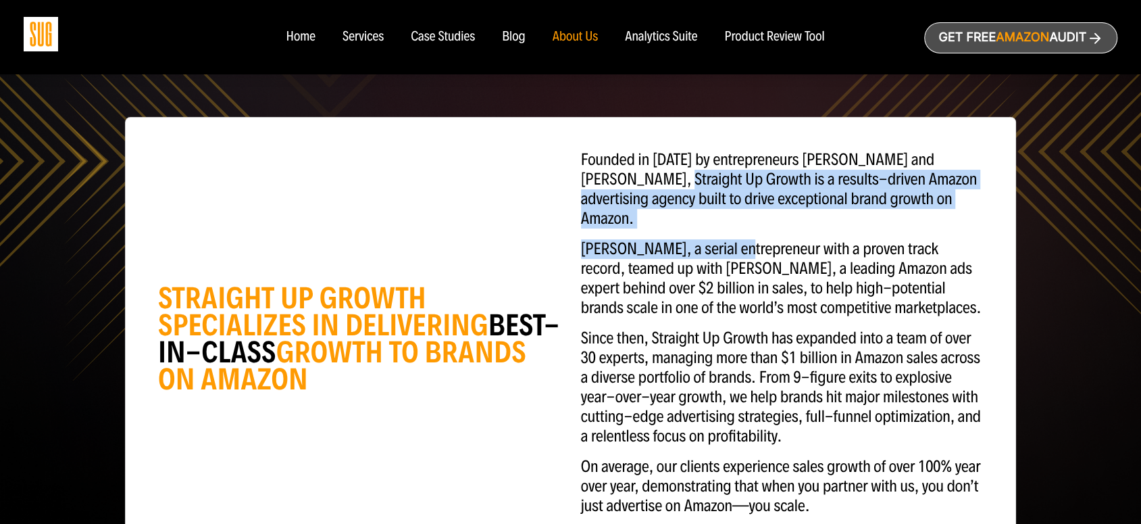
drag, startPoint x: 602, startPoint y: 178, endPoint x: 735, endPoint y: 213, distance: 137.7
click at [735, 213] on div "Founded in [DATE] by entrepreneurs [PERSON_NAME] and [PERSON_NAME], Straight Up…" at bounding box center [782, 338] width 423 height 376
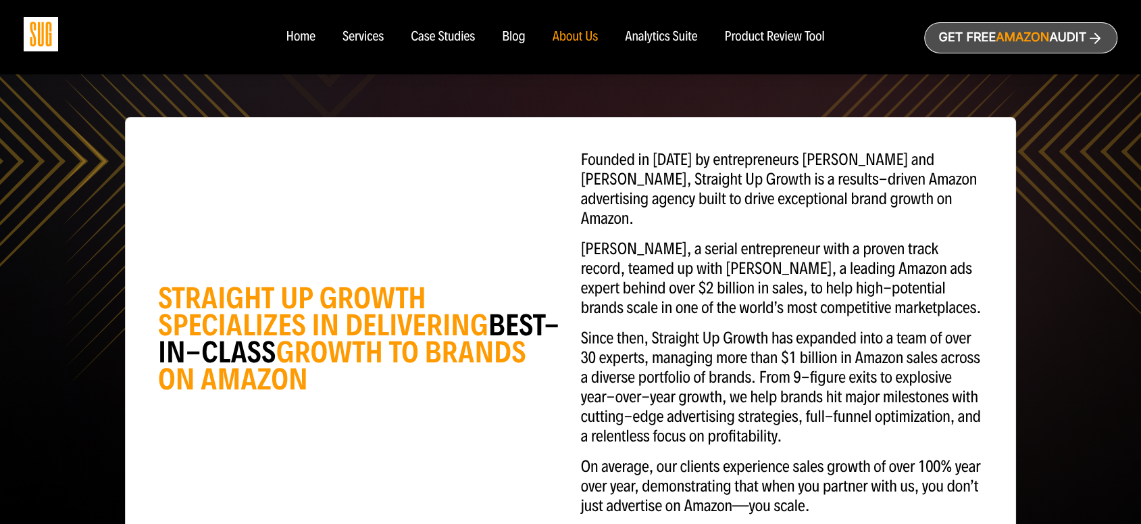
click at [772, 213] on div "Founded in [DATE] by entrepreneurs [PERSON_NAME] and [PERSON_NAME], Straight Up…" at bounding box center [782, 338] width 423 height 376
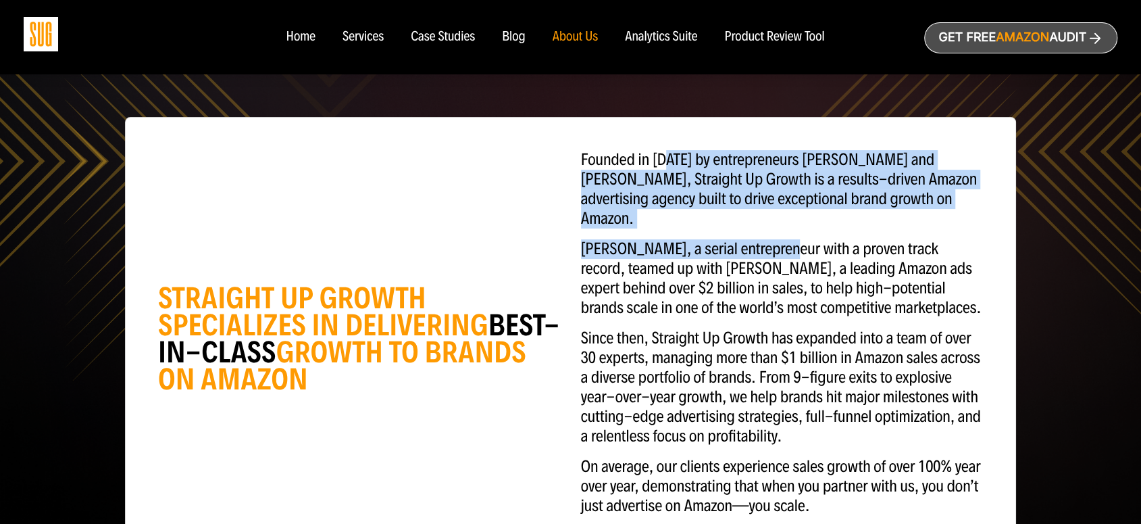
drag, startPoint x: 670, startPoint y: 157, endPoint x: 778, endPoint y: 235, distance: 132.6
click at [778, 235] on div "Founded in [DATE] by entrepreneurs [PERSON_NAME] and [PERSON_NAME], Straight Up…" at bounding box center [782, 338] width 423 height 376
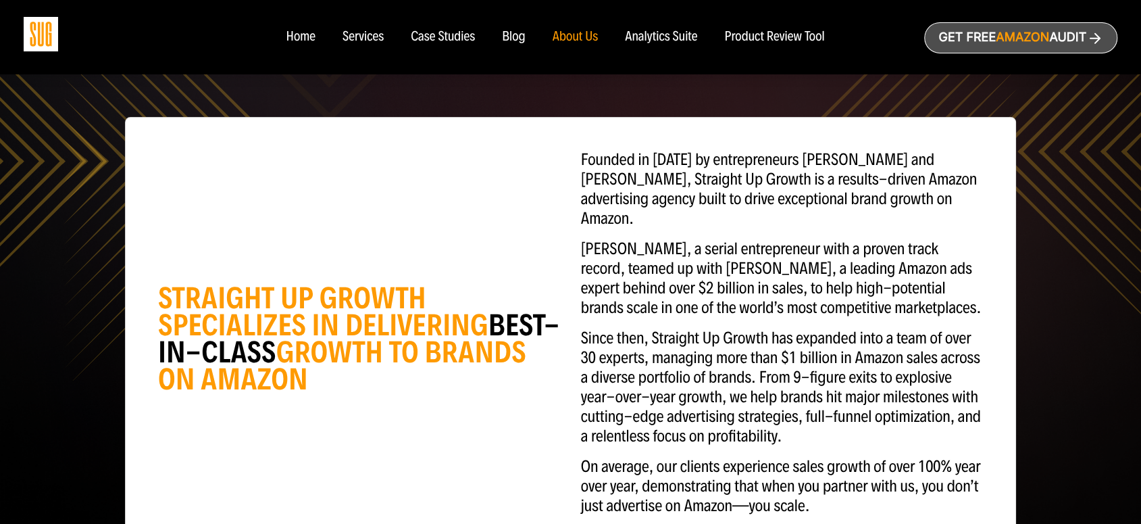
click at [792, 239] on p "[PERSON_NAME], a serial entrepreneur with a proven track record, teamed up with…" at bounding box center [782, 278] width 403 height 78
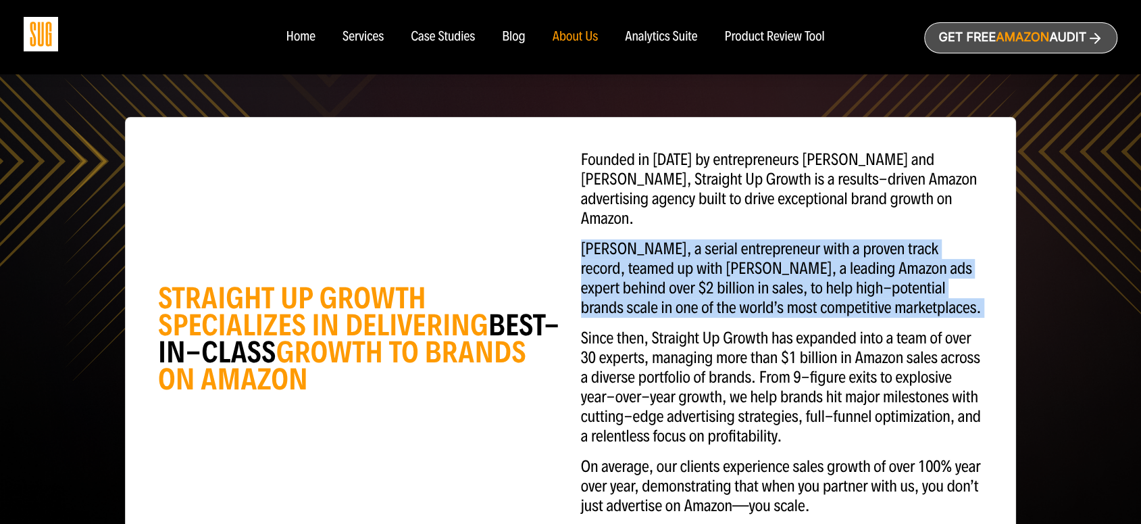
click at [792, 239] on p "[PERSON_NAME], a serial entrepreneur with a proven track record, teamed up with…" at bounding box center [782, 278] width 403 height 78
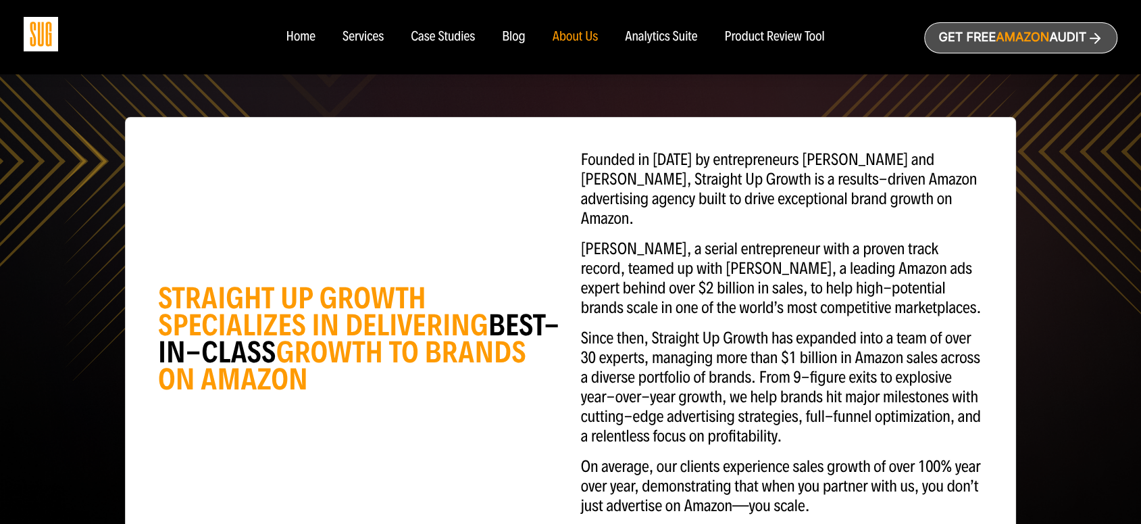
click at [720, 334] on p "Since then, Straight Up Growth has expanded into a team of over 30 experts, man…" at bounding box center [782, 387] width 403 height 118
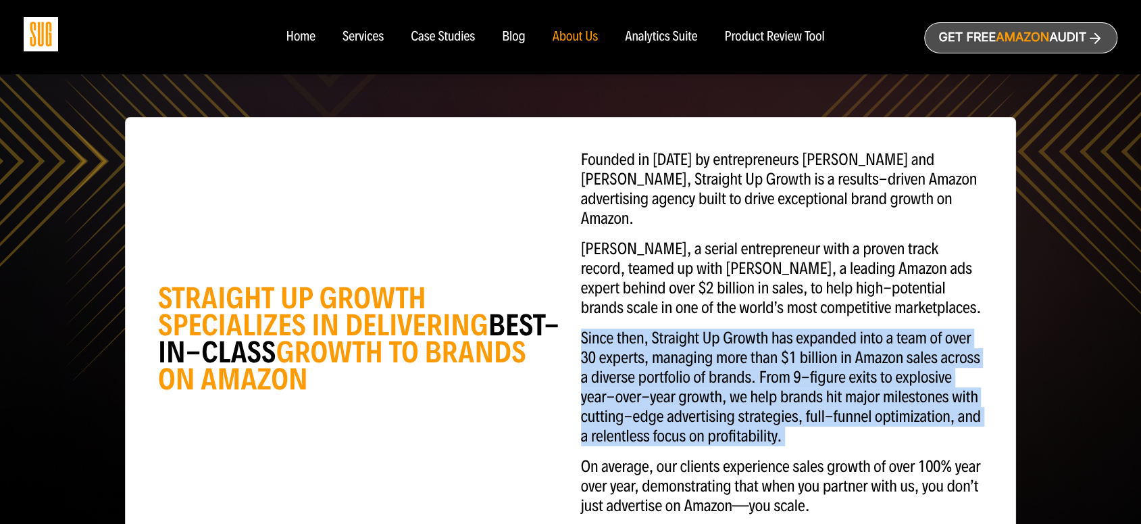
click at [720, 334] on p "Since then, Straight Up Growth has expanded into a team of over 30 experts, man…" at bounding box center [782, 387] width 403 height 118
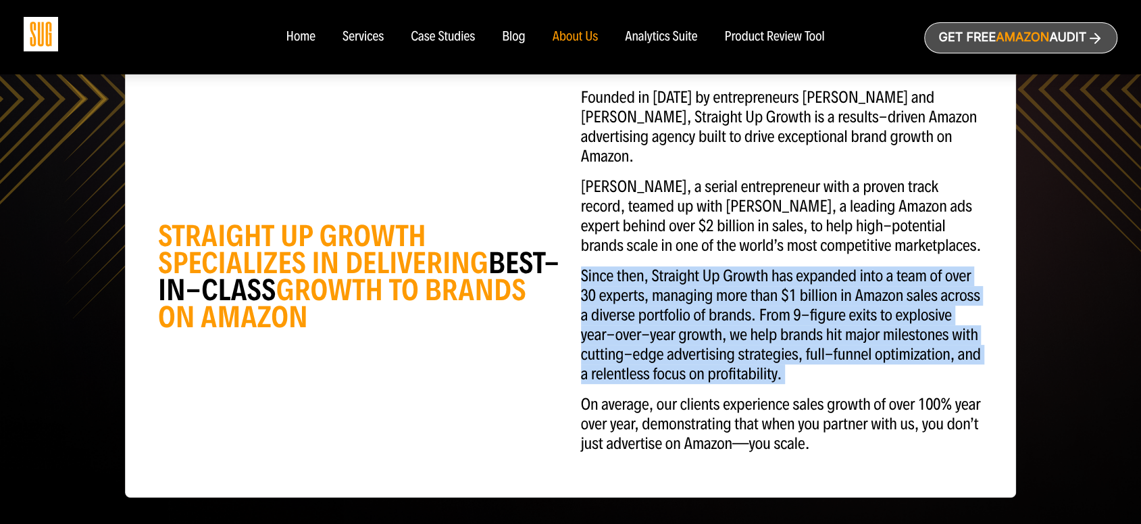
scroll to position [203, 0]
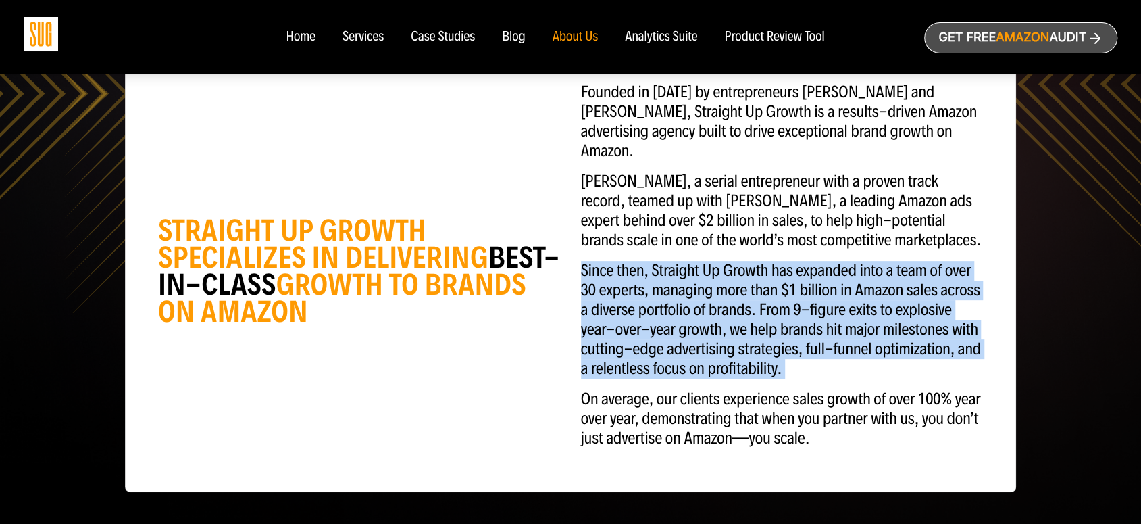
click at [769, 295] on p "Since then, Straight Up Growth has expanded into a team of over 30 experts, man…" at bounding box center [782, 320] width 403 height 118
